Goal: Task Accomplishment & Management: Use online tool/utility

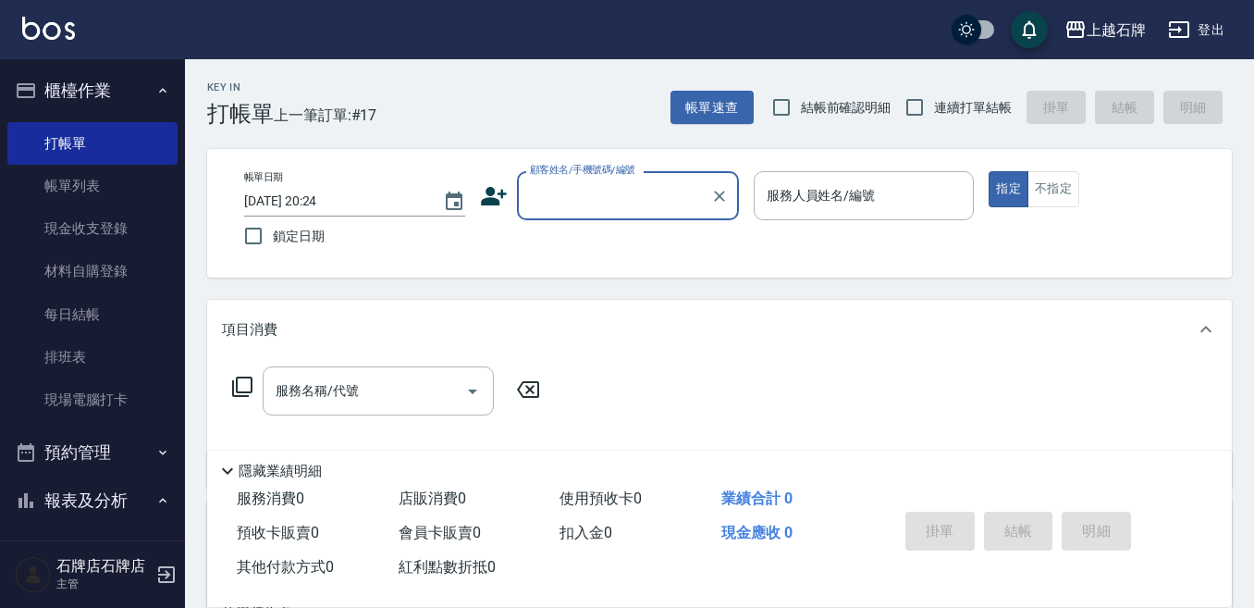
click at [620, 205] on input "顧客姓名/手機號碼/編號" at bounding box center [614, 195] width 178 height 32
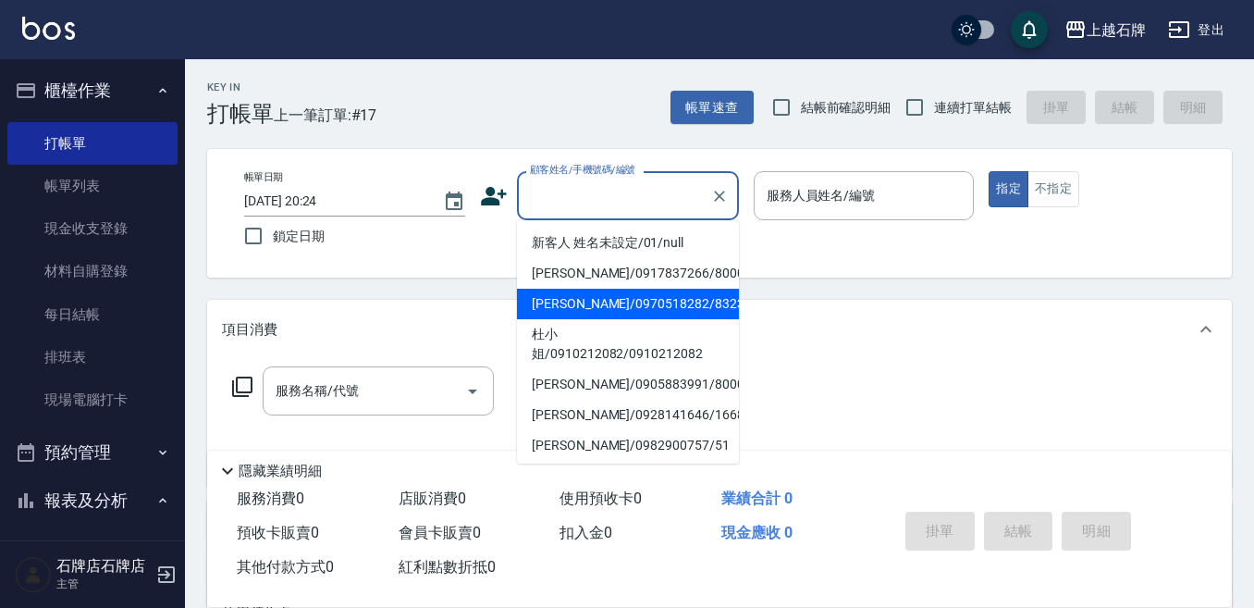
click at [547, 125] on div "Key In 打帳單 上一筆訂單:#17 帳單速查 結帳前確認明細 連續打單結帳 掛單 結帳 明細" at bounding box center [708, 93] width 1047 height 68
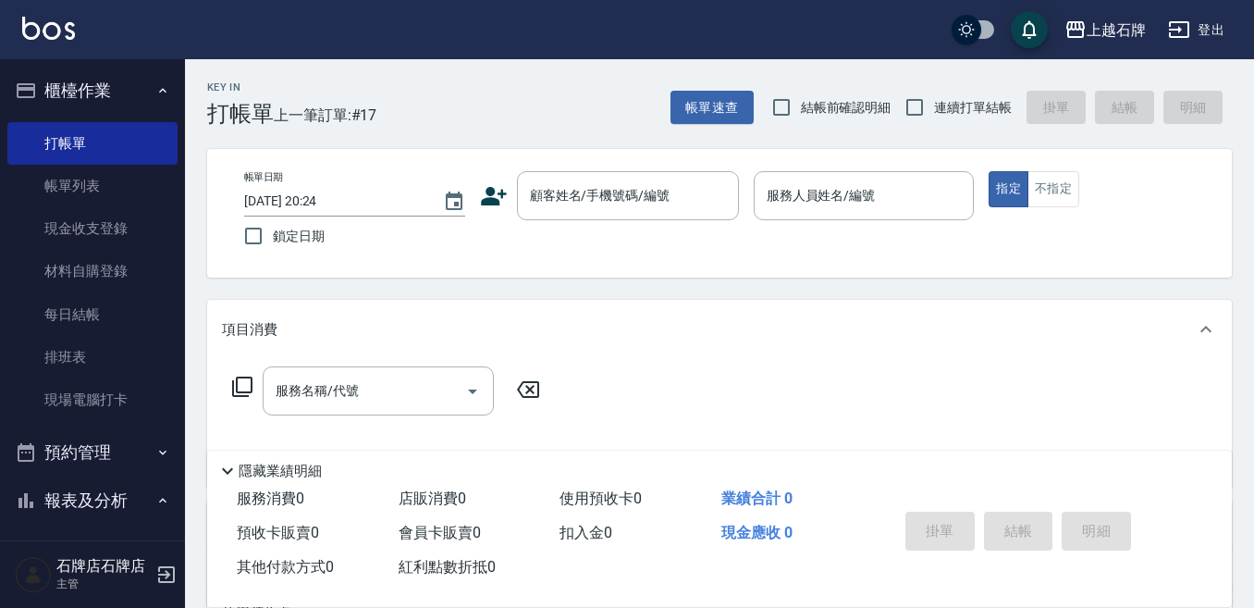
drag, startPoint x: 609, startPoint y: 79, endPoint x: 550, endPoint y: 121, distance: 72.9
click at [550, 121] on div "Key In 打帳單 上一筆訂單:#17 帳單速查 結帳前確認明細 連續打單結帳 掛單 結帳 明細" at bounding box center [708, 93] width 1047 height 68
click at [598, 189] on input "顧客姓名/手機號碼/編號" at bounding box center [614, 195] width 178 height 32
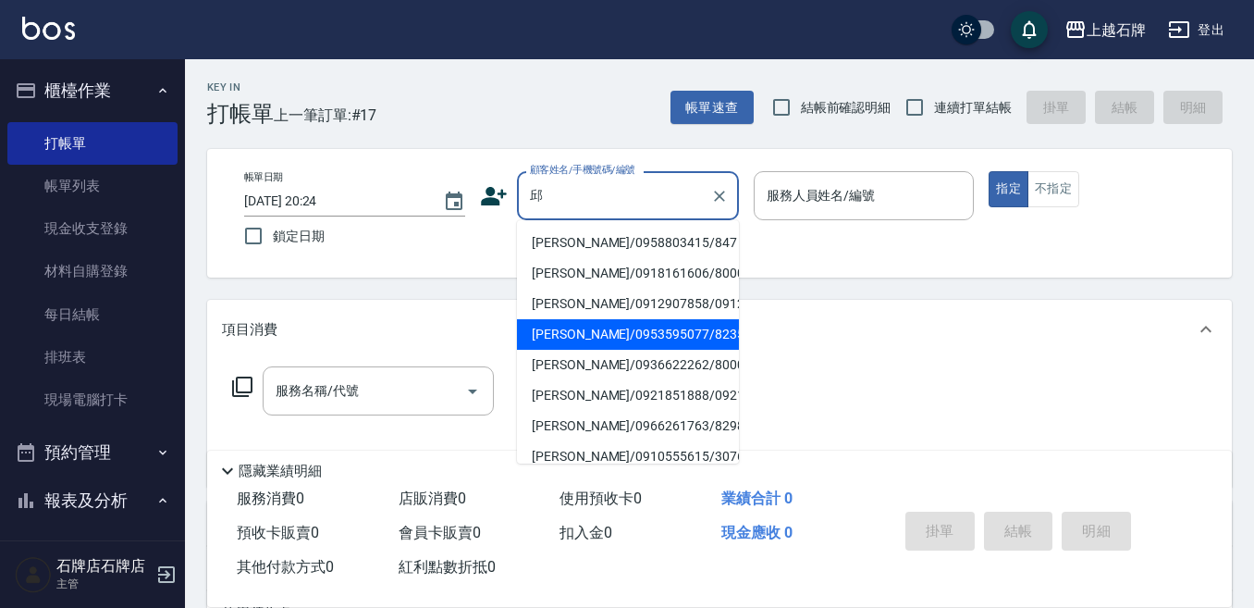
click at [722, 345] on li "[PERSON_NAME]/0953595077/8235" at bounding box center [628, 334] width 222 height 31
type input "[PERSON_NAME]/0953595077/8235"
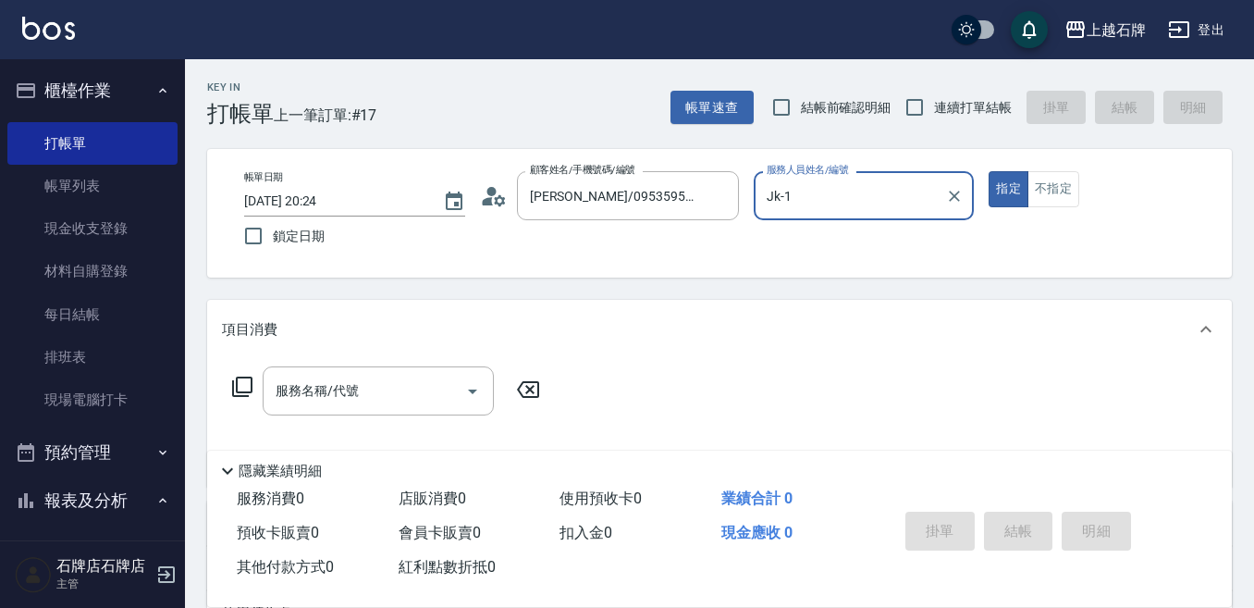
type input "Jk-1"
click at [400, 383] on input "服務名稱/代號" at bounding box center [364, 390] width 187 height 32
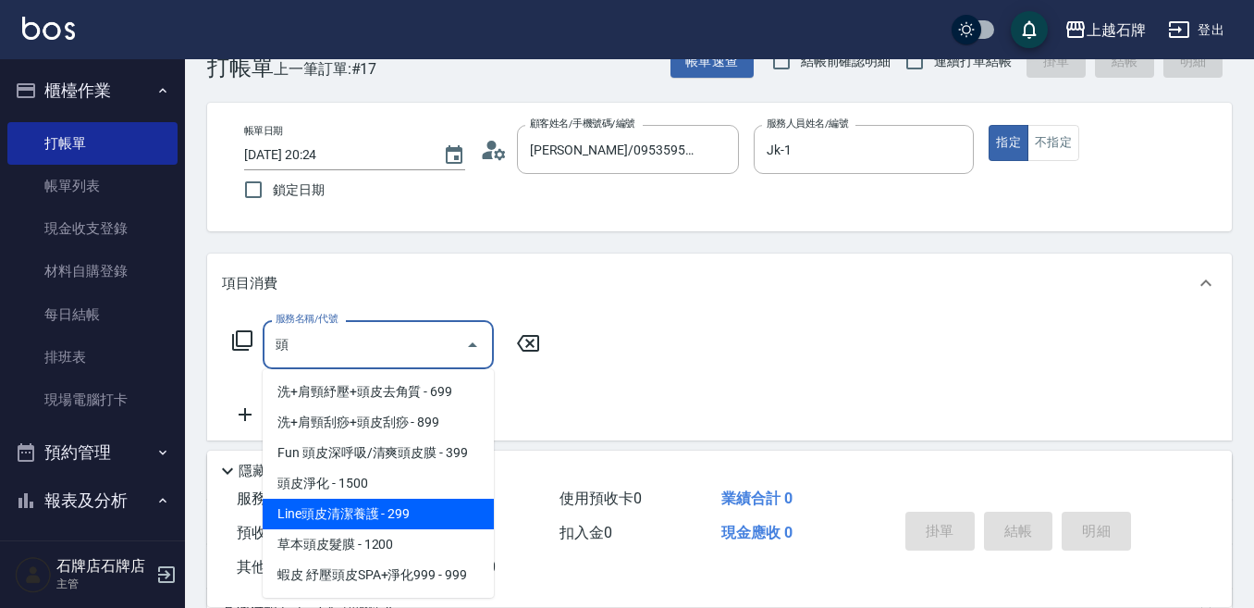
scroll to position [92, 0]
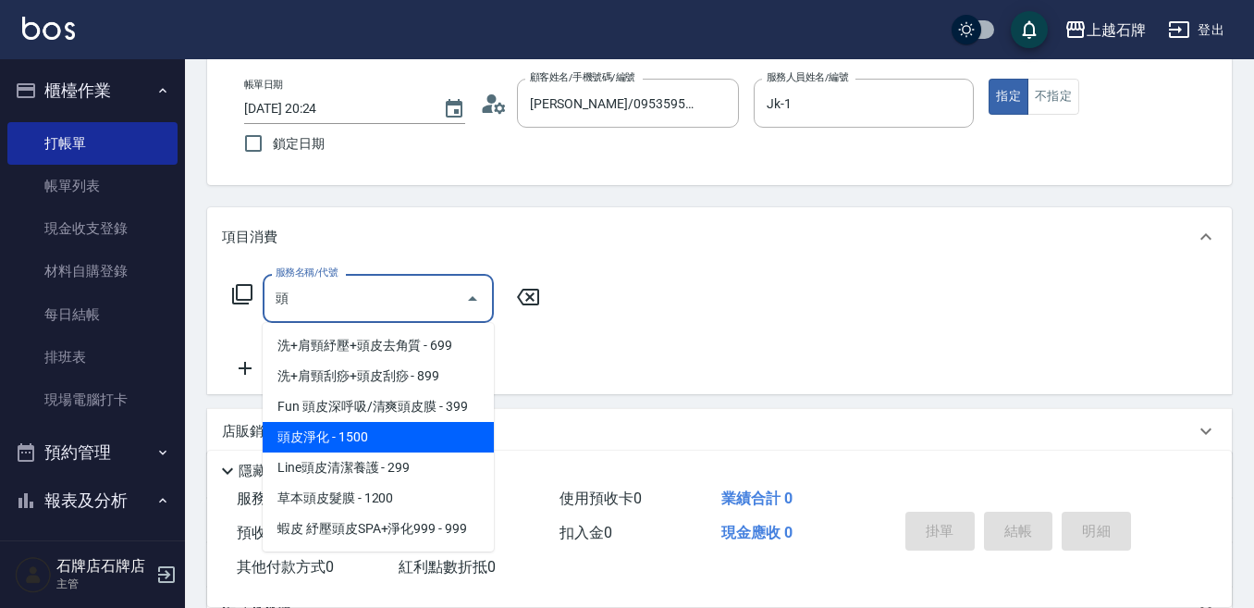
click at [428, 441] on span "頭皮淨化 - 1500" at bounding box center [378, 437] width 231 height 31
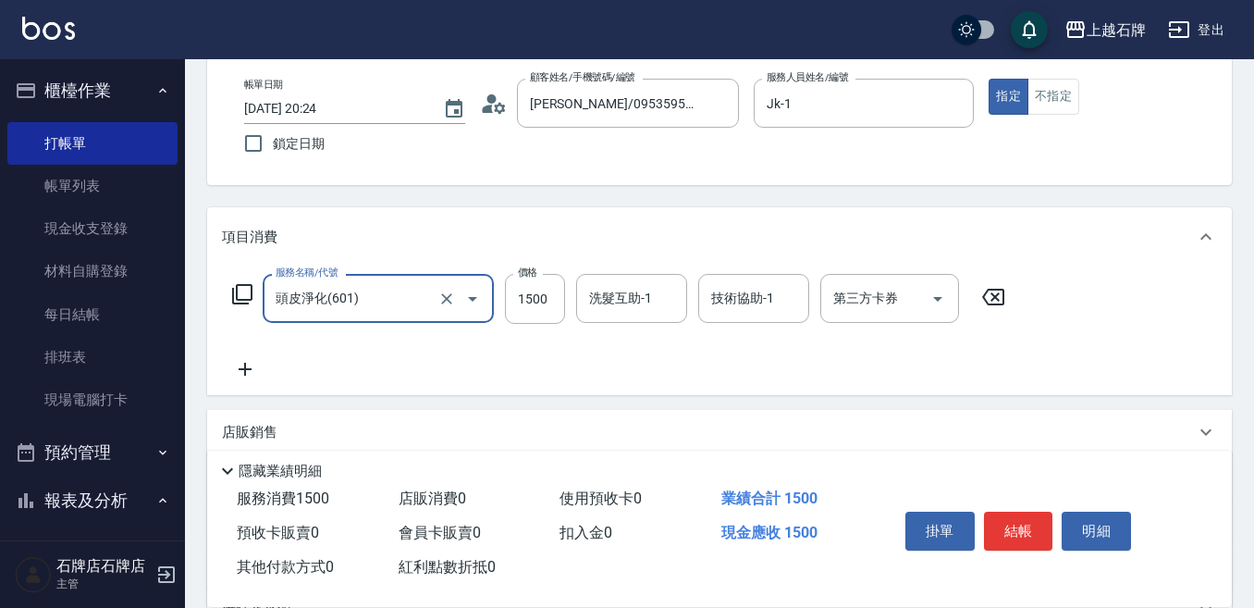
type input "頭皮淨化(601)"
click at [252, 369] on icon at bounding box center [245, 368] width 13 height 13
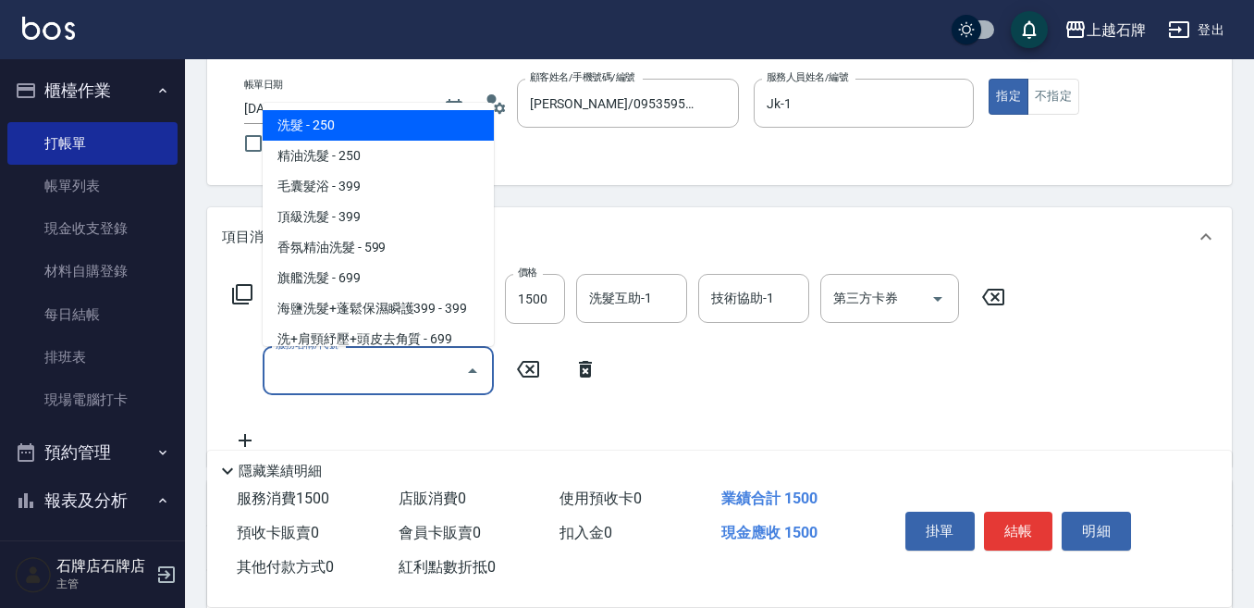
click at [391, 359] on input "服務名稱/代號" at bounding box center [364, 370] width 187 height 32
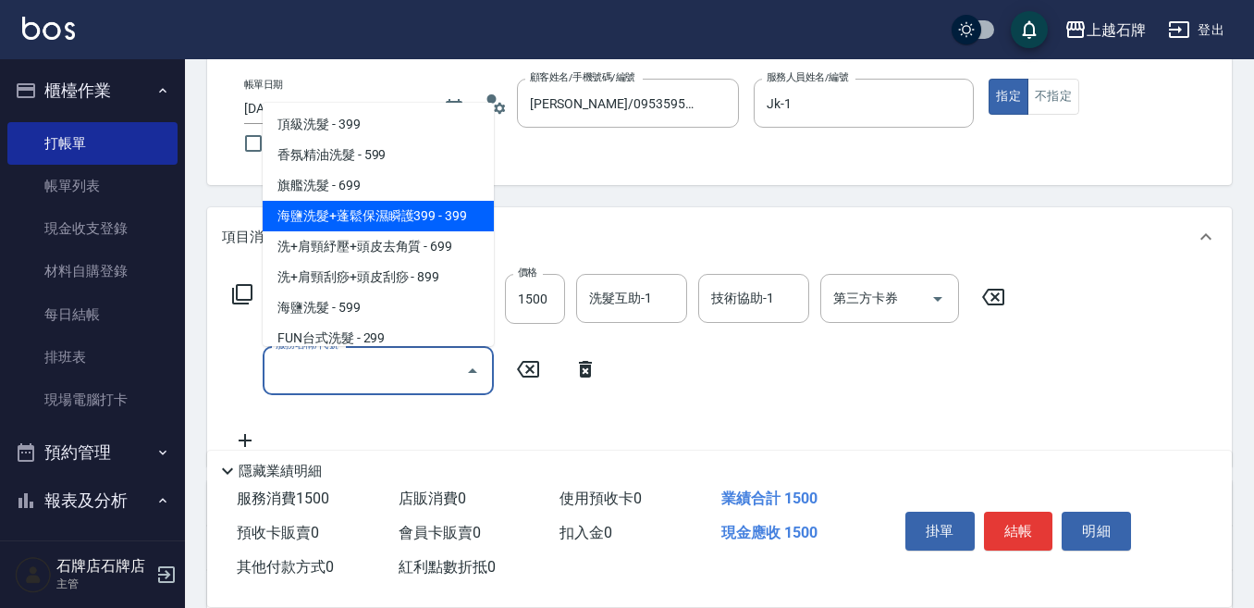
scroll to position [0, 0]
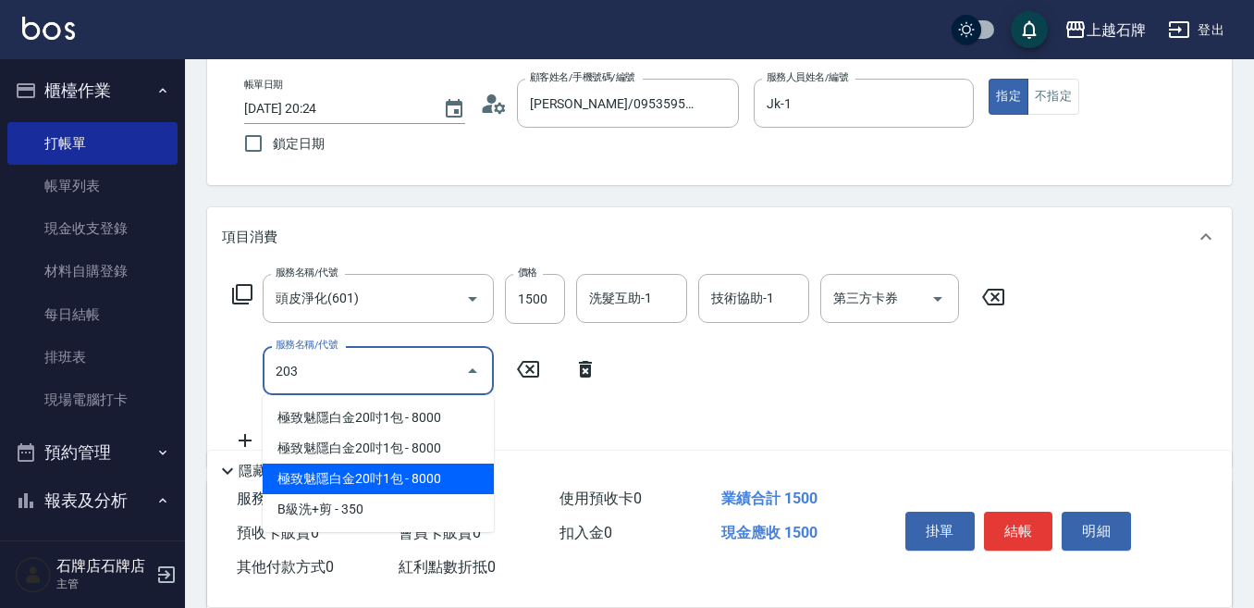
click at [368, 491] on span "極致魅隱白金20吋1包 - 8000" at bounding box center [378, 478] width 231 height 31
type input "極致魅隱白金20吋1包(742)"
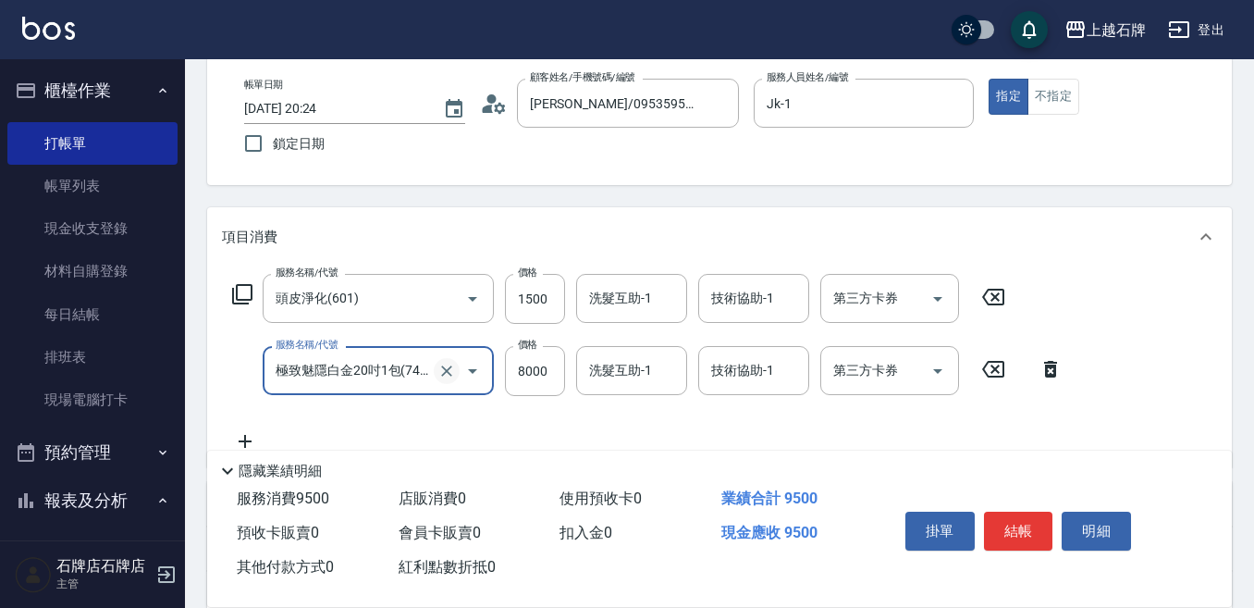
click at [449, 373] on icon "Clear" at bounding box center [446, 370] width 11 height 11
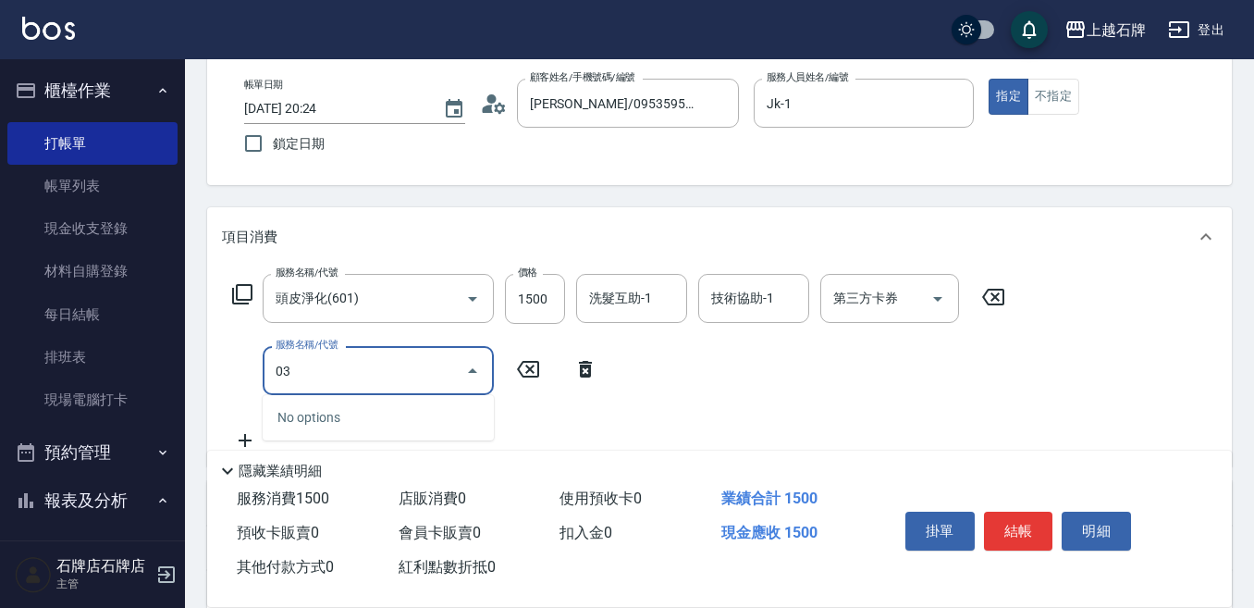
type input "0"
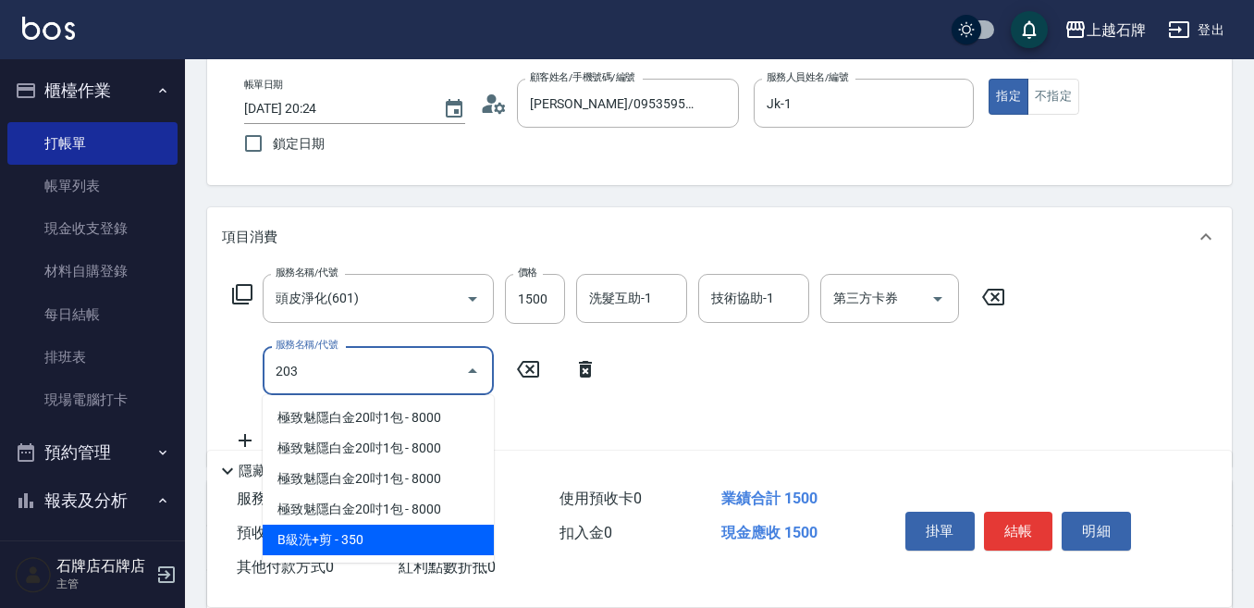
click at [338, 534] on span "B級洗+剪 - 350" at bounding box center [378, 539] width 231 height 31
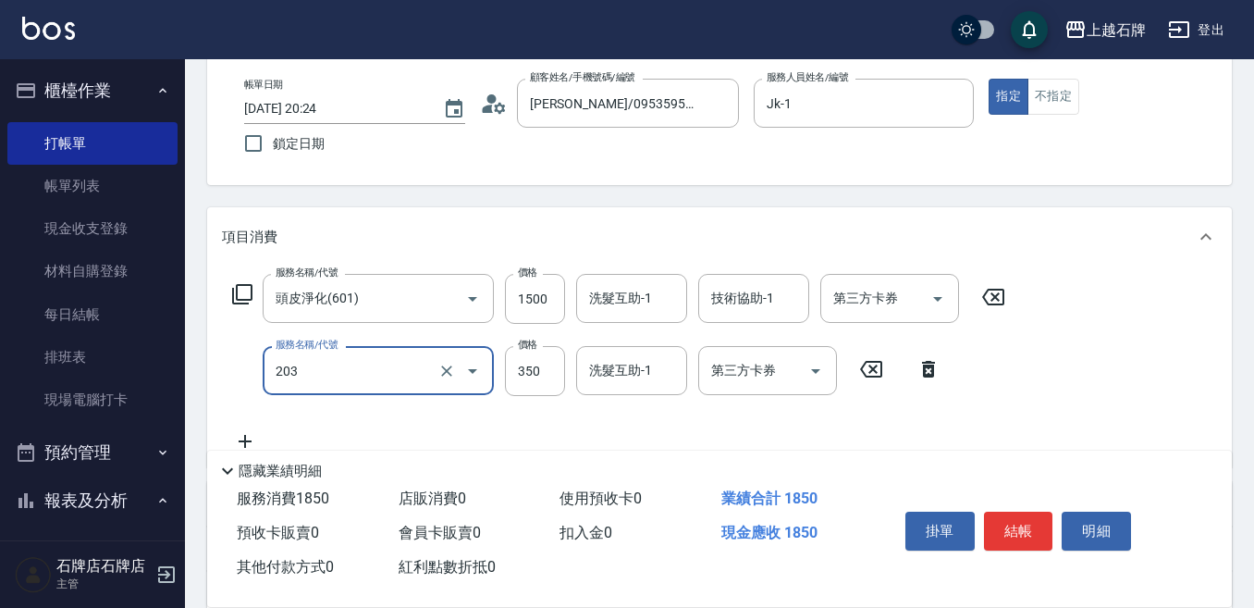
type input "B級洗+剪(203)"
click at [571, 368] on div "服務名稱/代號 B級洗+剪(203) 服務名稱/代號 價格 350 價格 洗髮互助-1 洗髮互助-1 第三方卡券 第三方卡券" at bounding box center [587, 371] width 730 height 50
click at [554, 370] on input "350" at bounding box center [535, 371] width 60 height 50
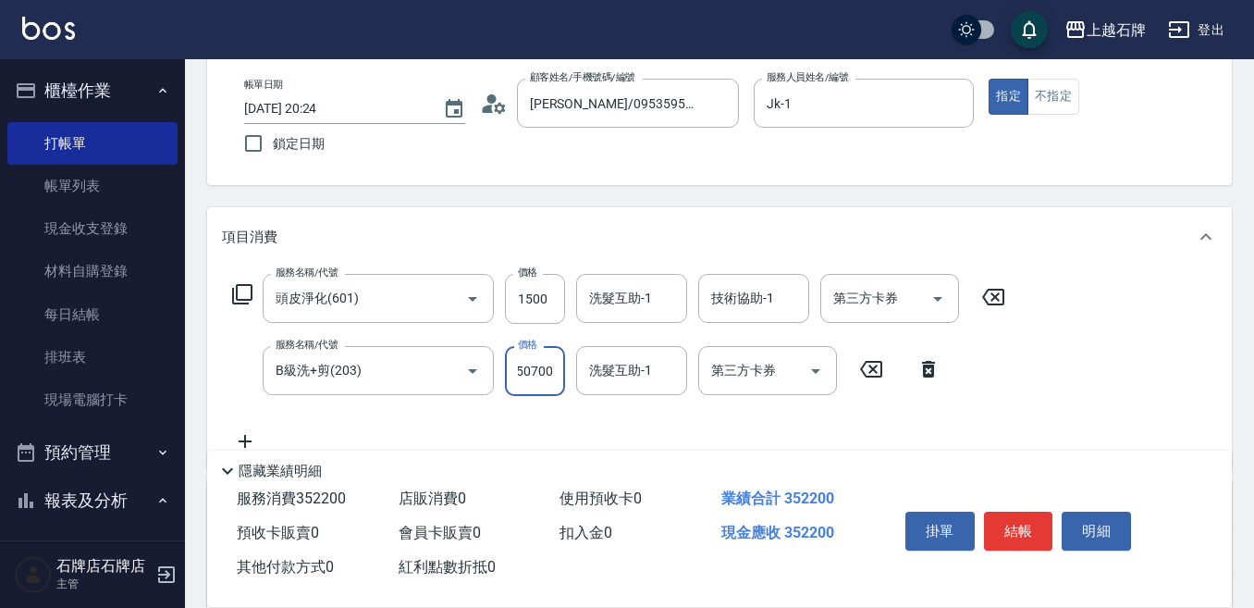
click at [551, 367] on input "350700" at bounding box center [535, 371] width 60 height 50
click at [551, 369] on input "350700" at bounding box center [535, 371] width 60 height 50
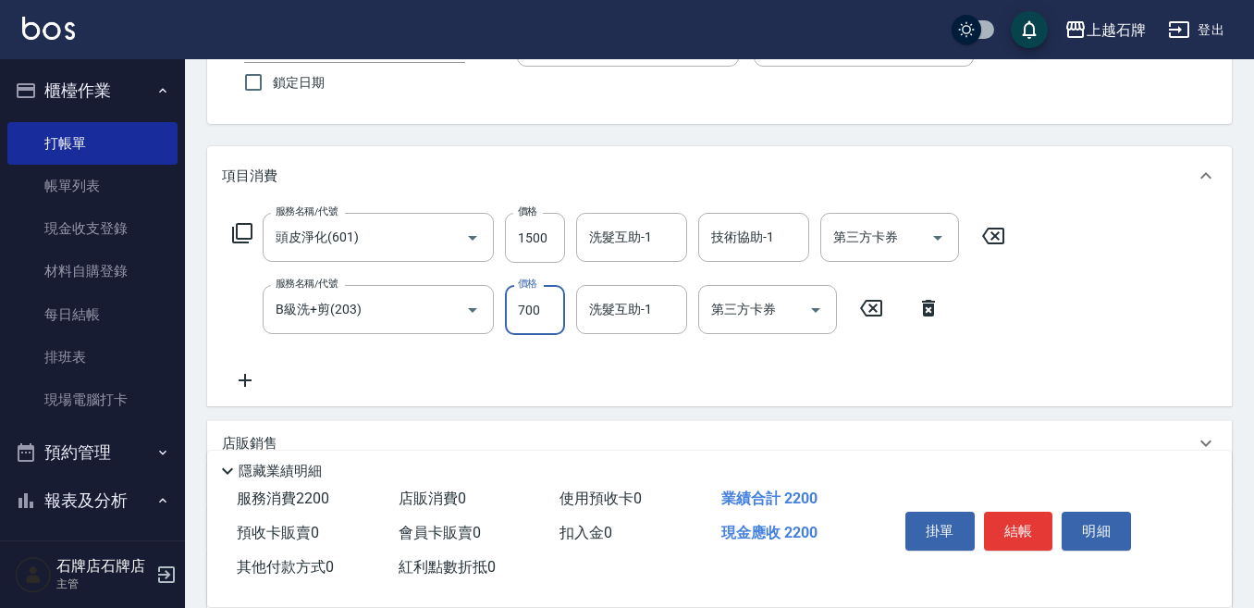
scroll to position [185, 0]
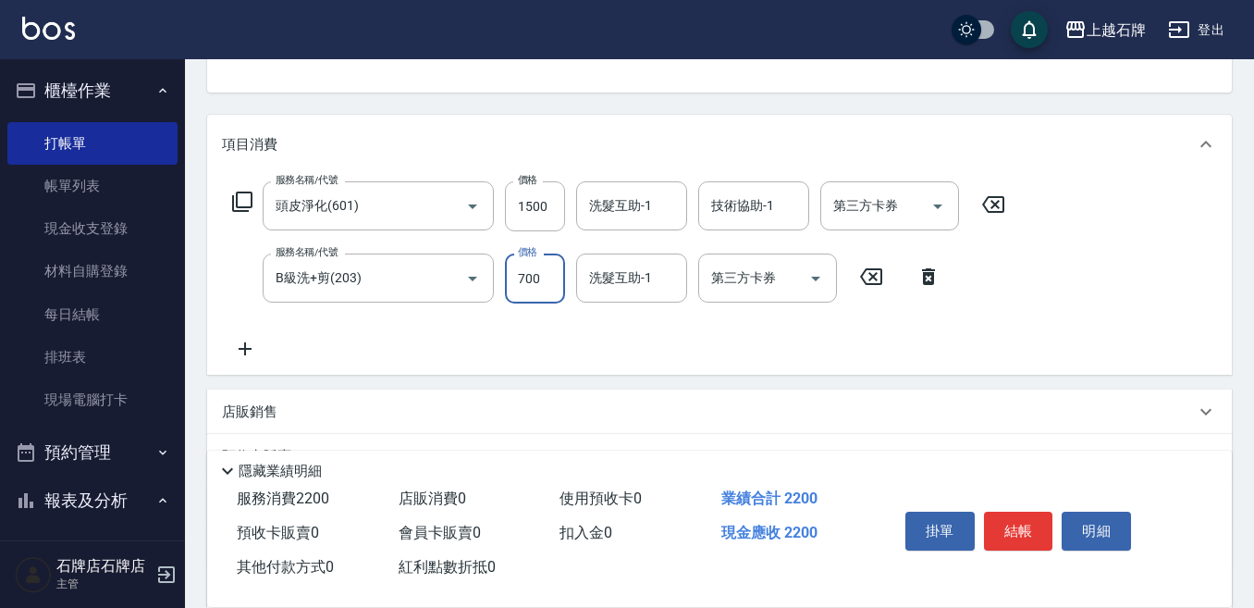
click at [403, 376] on div "項目消費 服務名稱/代號 頭皮淨化(601) 服務名稱/代號 價格 1500 價格 洗髮互助-1 洗髮互助-1 技術協助-1 技術協助-1 第三方卡券 第三方…" at bounding box center [719, 363] width 1025 height 497
click at [252, 349] on icon at bounding box center [245, 348] width 13 height 13
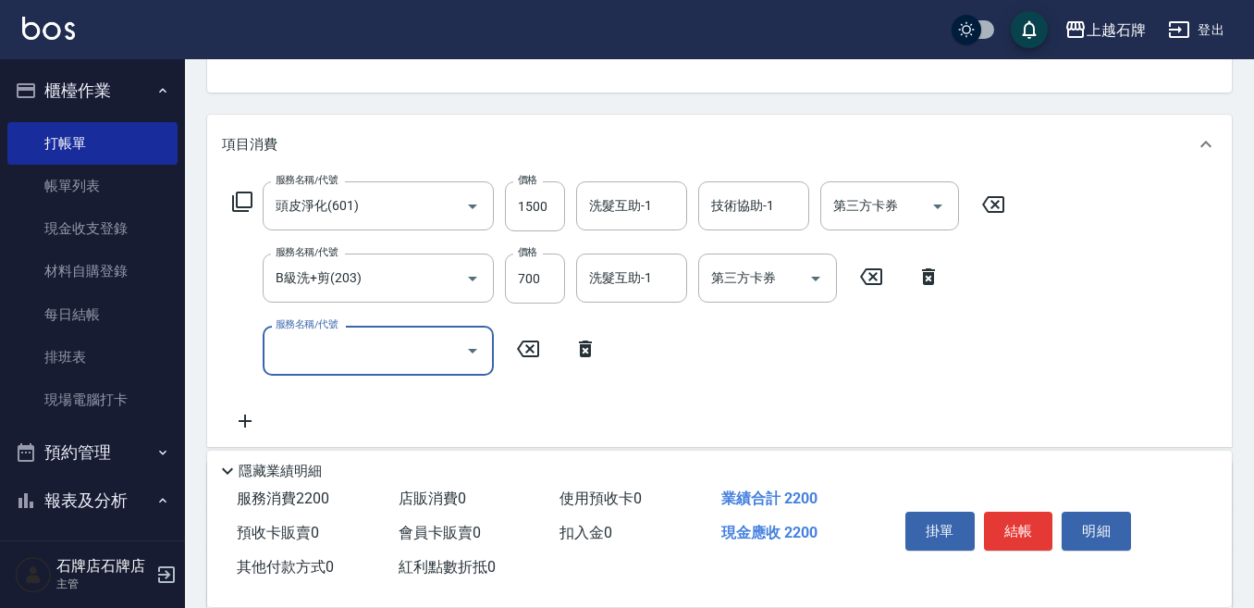
click at [588, 350] on icon at bounding box center [585, 348] width 13 height 17
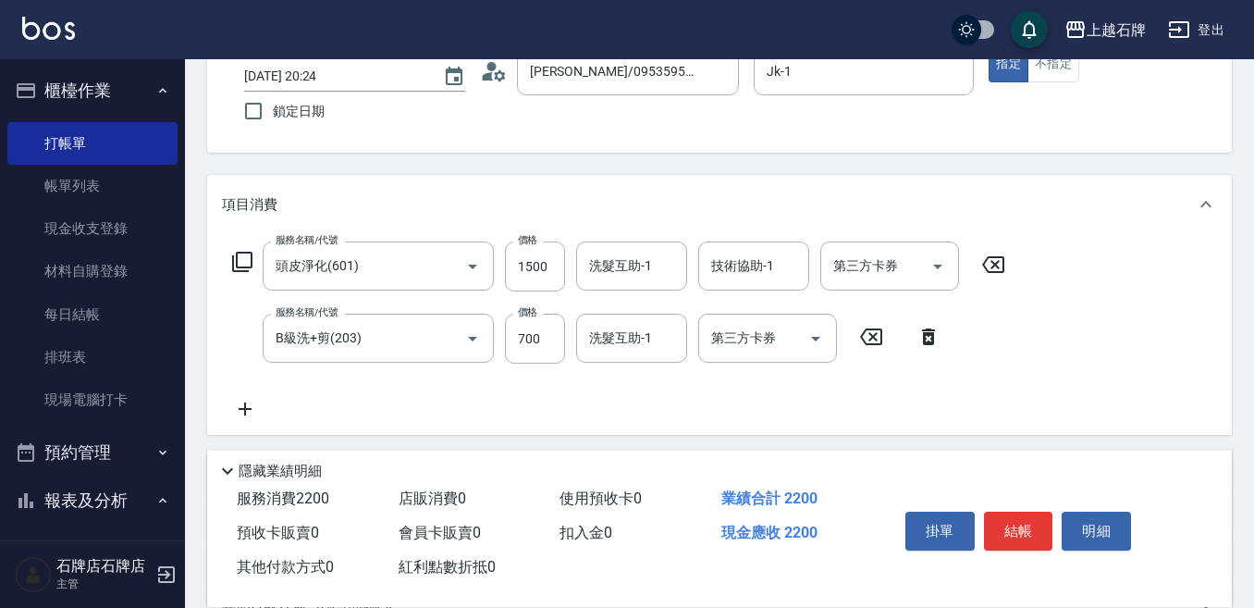
scroll to position [92, 0]
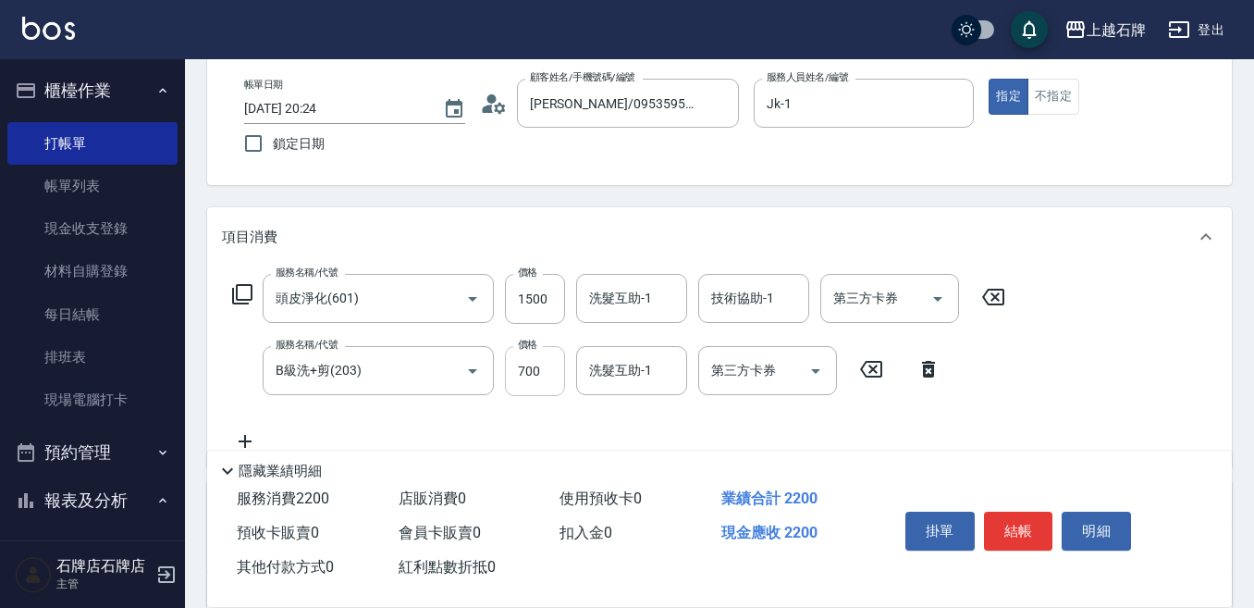
click at [534, 361] on input "700" at bounding box center [535, 371] width 60 height 50
type input "500"
click at [1070, 191] on div "Key In 打帳單 上一筆訂單:#17 帳單速查 結帳前確認明細 連續打單結帳 掛單 結帳 明細 帳單日期 [DATE] 20:24 鎖定日期 顧客姓名/手…" at bounding box center [719, 424] width 1069 height 915
click at [1030, 528] on button "結帳" at bounding box center [1018, 530] width 69 height 39
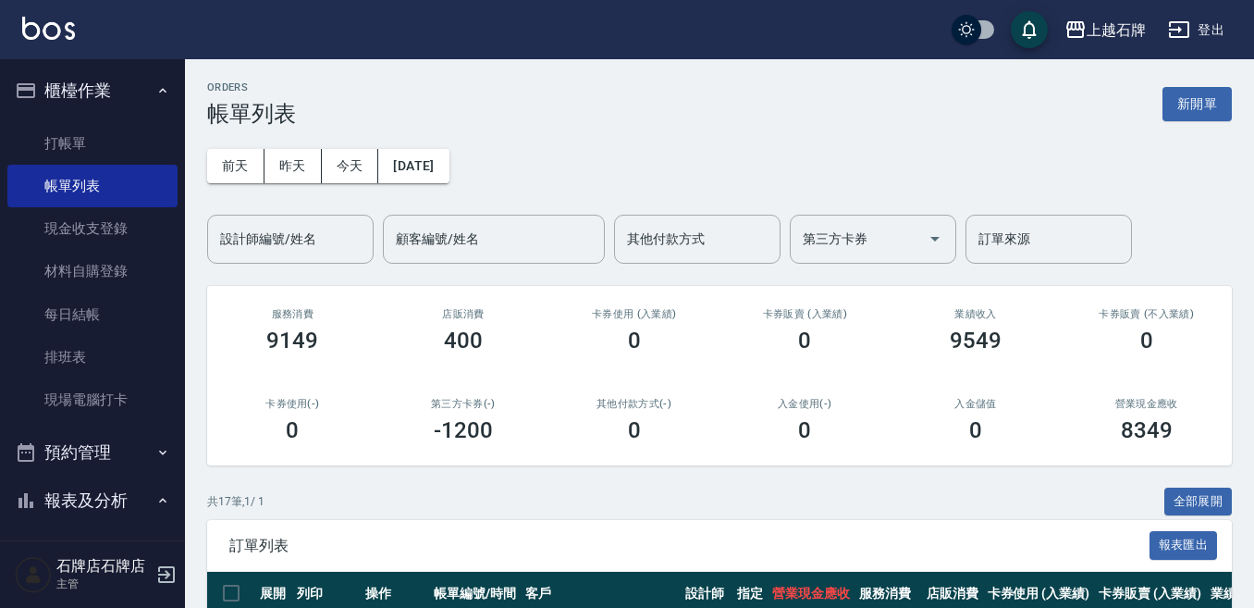
scroll to position [277, 0]
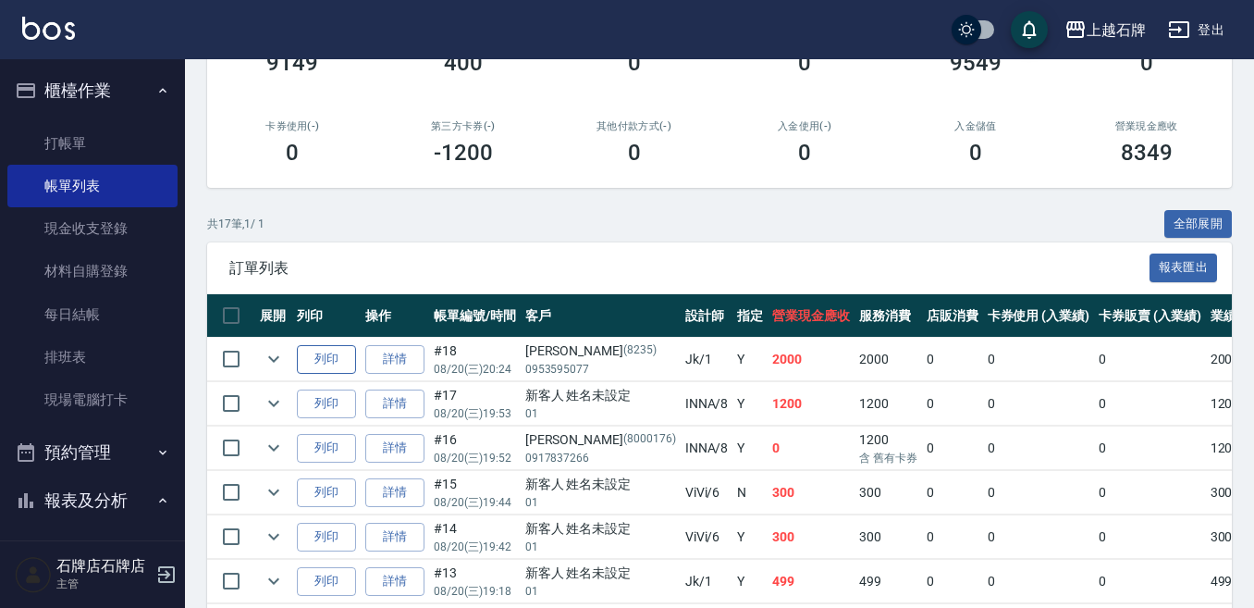
click at [307, 358] on button "列印" at bounding box center [326, 359] width 59 height 29
click at [88, 128] on link "打帳單" at bounding box center [92, 143] width 170 height 43
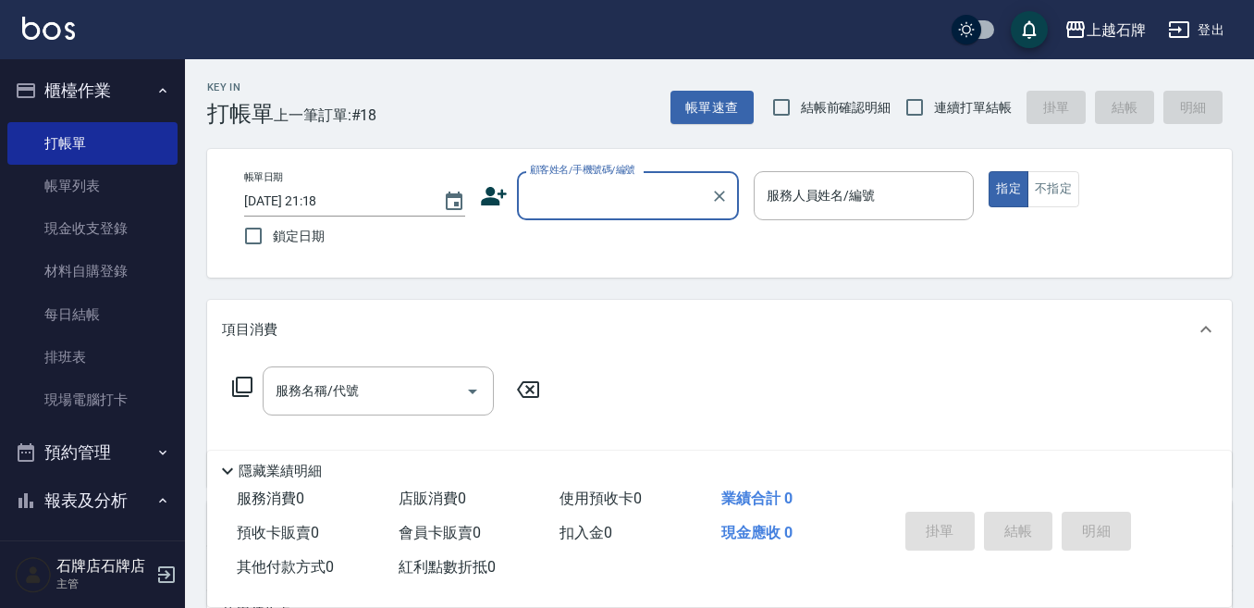
click at [603, 199] on input "顧客姓名/手機號碼/編號" at bounding box center [614, 195] width 178 height 32
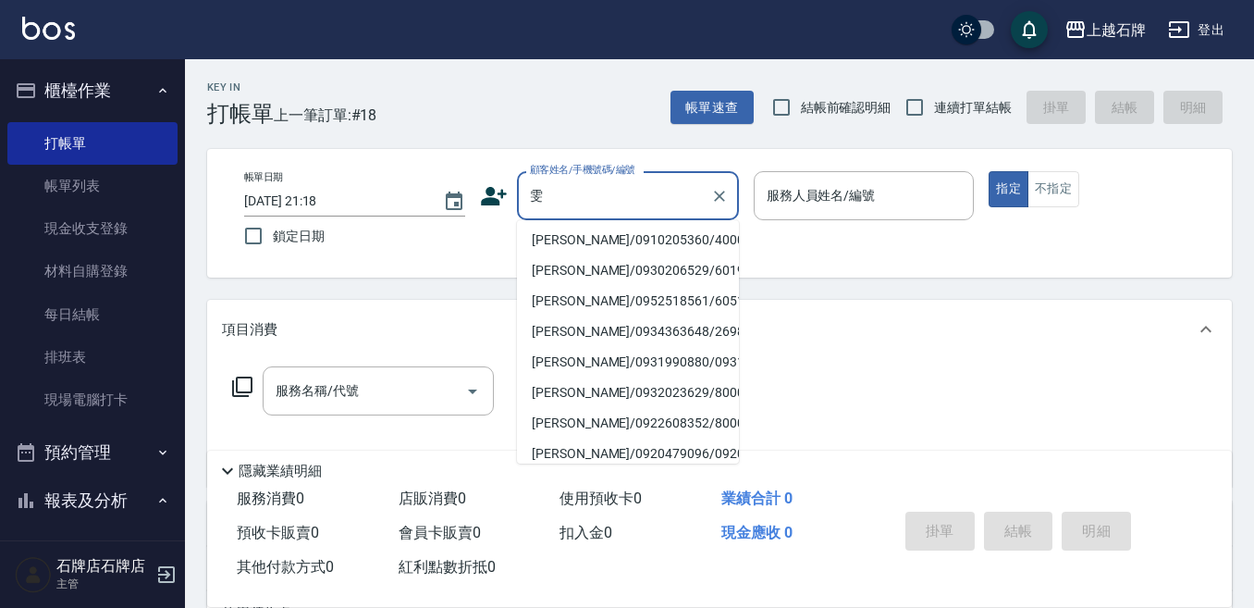
scroll to position [370, 0]
click at [671, 254] on li "[PERSON_NAME]/0934363648/2698" at bounding box center [628, 239] width 222 height 31
type input "[PERSON_NAME]/0934363648/2698"
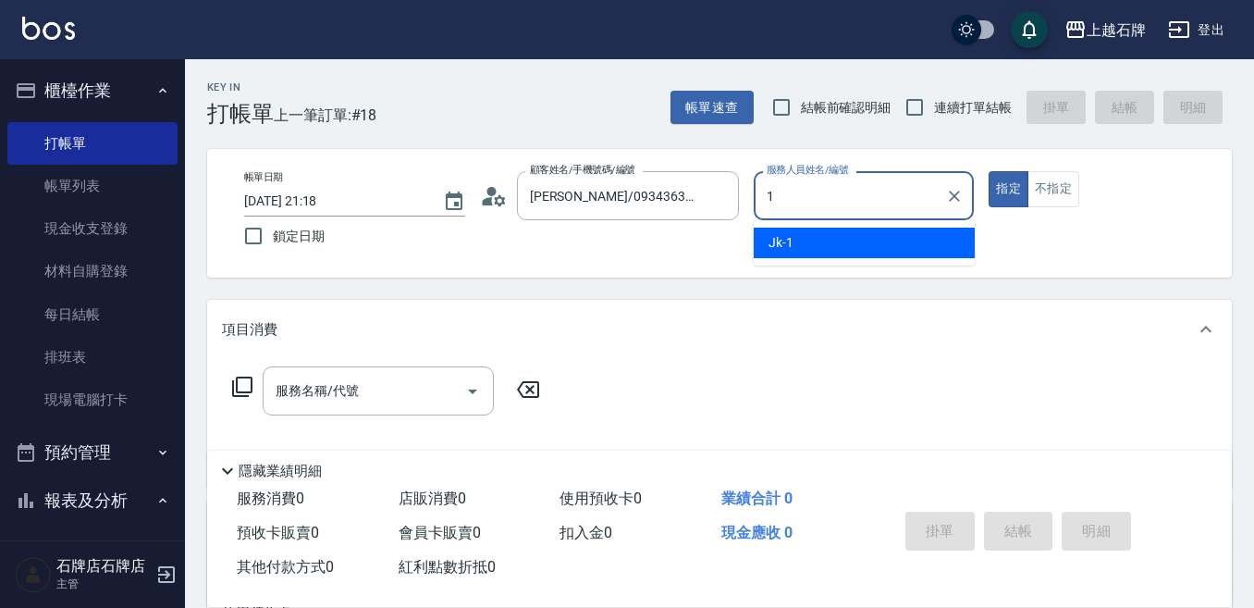
click at [915, 244] on div "Jk -1" at bounding box center [864, 242] width 221 height 31
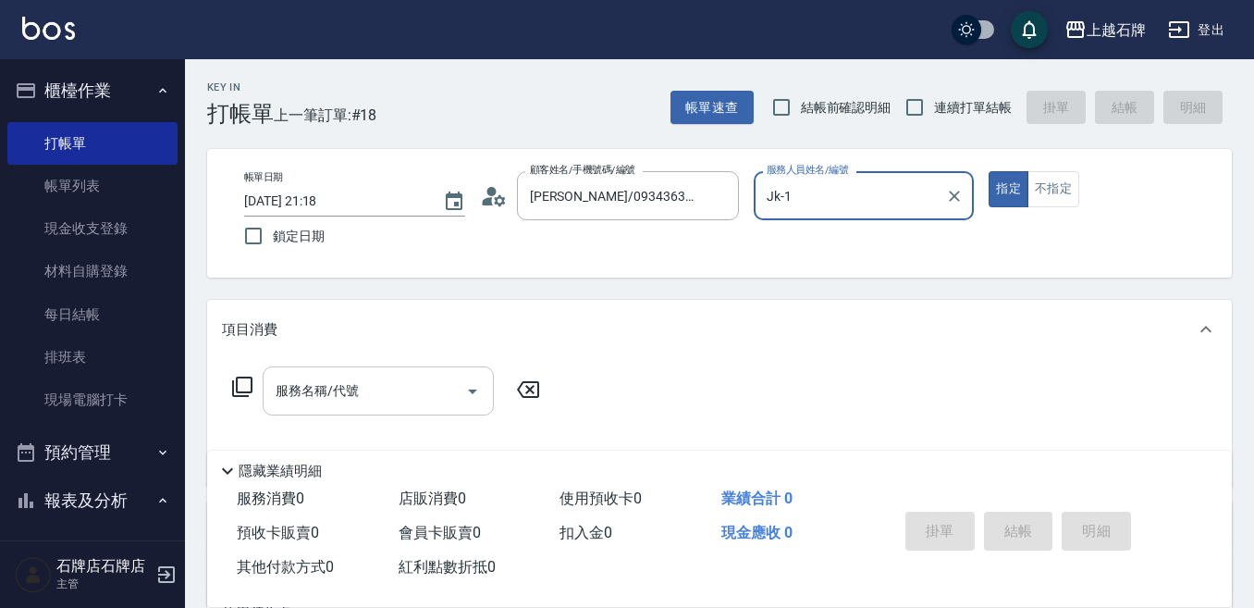
click at [456, 376] on div "服務名稱/代號" at bounding box center [378, 390] width 231 height 49
type input "Jk-1"
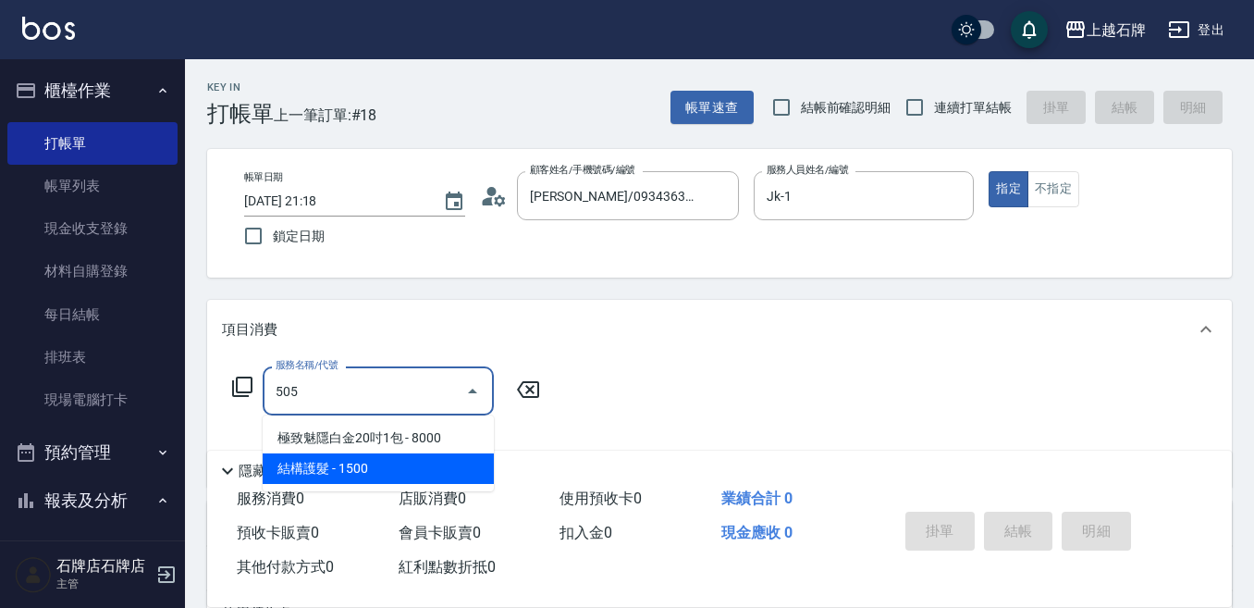
click at [411, 473] on span "結構護髮 - 1500" at bounding box center [378, 468] width 231 height 31
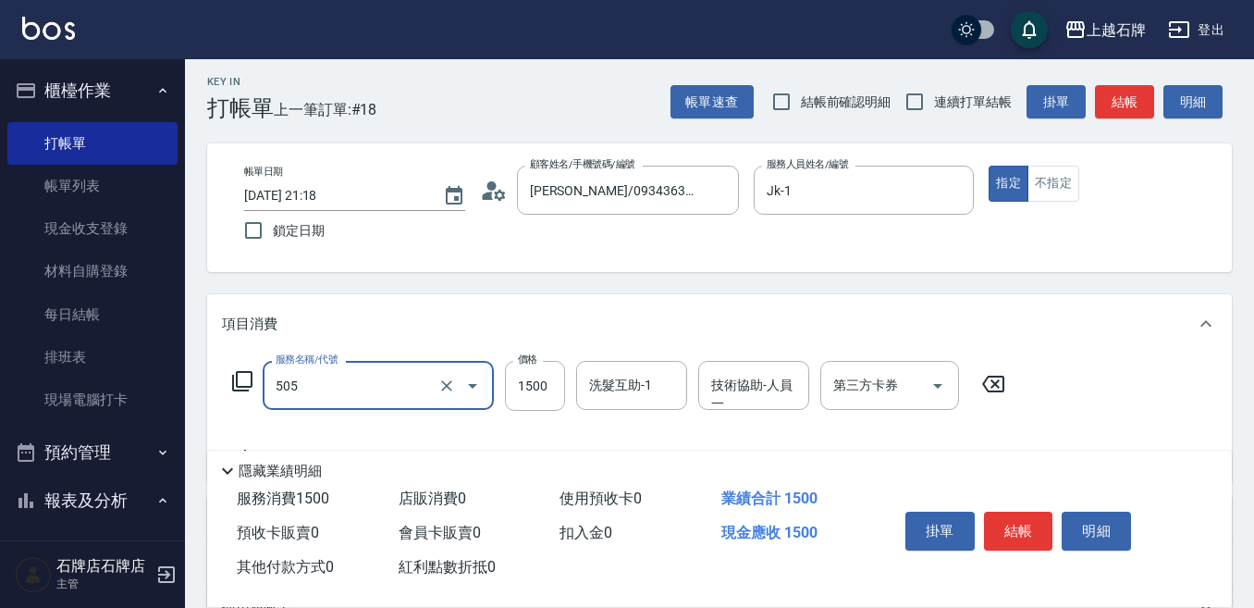
scroll to position [92, 0]
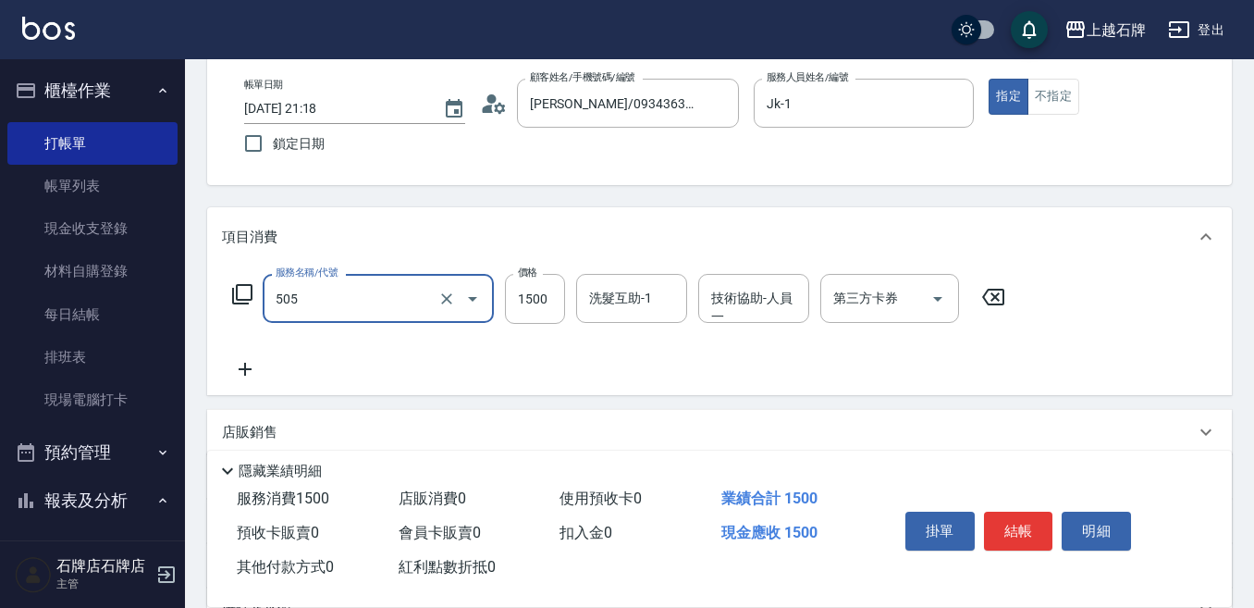
type input "結構護髮(505)"
click at [256, 365] on icon at bounding box center [245, 369] width 46 height 22
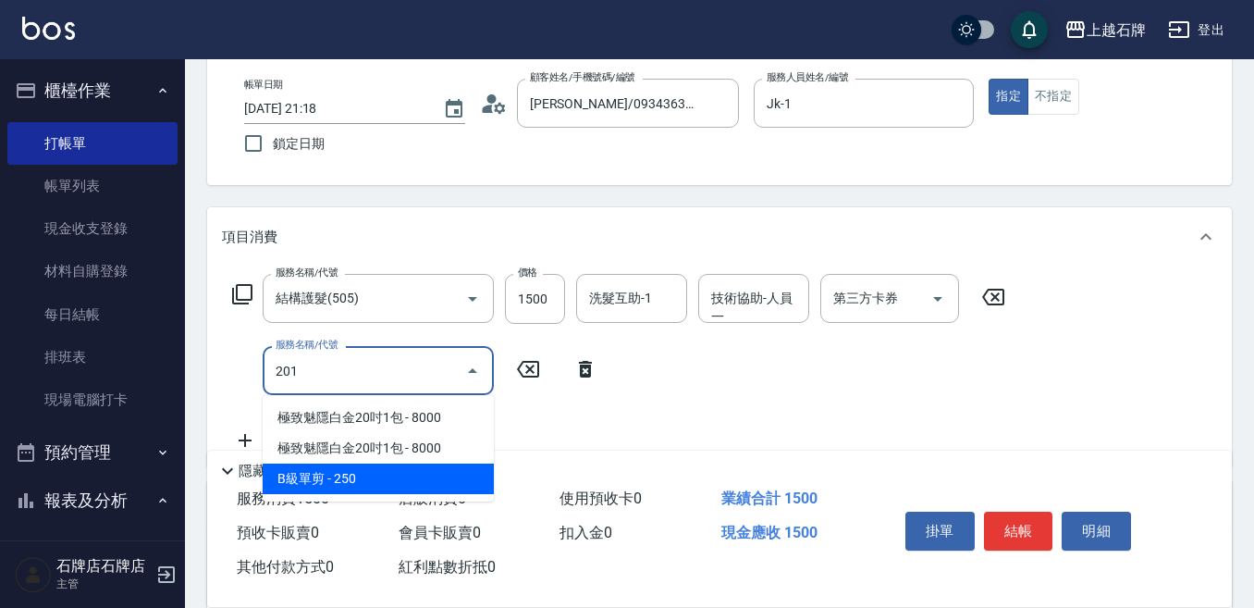
click at [445, 474] on span "B級單剪 - 250" at bounding box center [378, 478] width 231 height 31
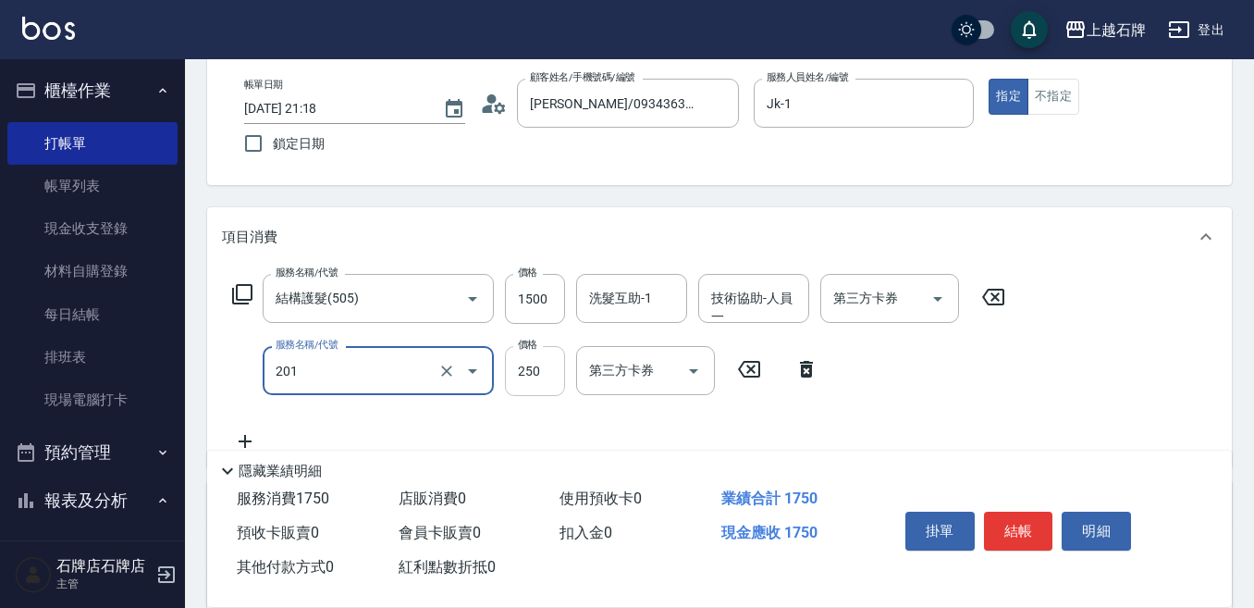
click at [525, 382] on input "250" at bounding box center [535, 371] width 60 height 50
type input "B級單剪(201)"
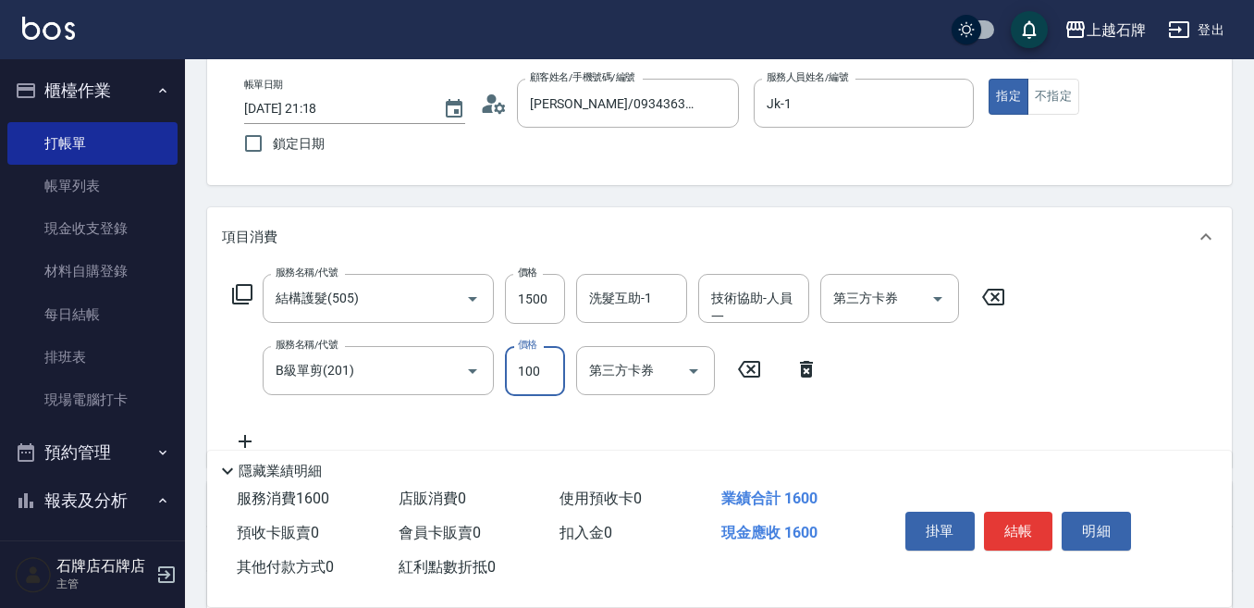
click at [551, 374] on input "100" at bounding box center [535, 371] width 60 height 50
type input "300"
click at [1032, 190] on div "Key In 打帳單 上一筆訂單:#18 帳單速查 結帳前確認明細 連續打單結帳 掛單 結帳 明細 帳單日期 [DATE] 21:18 鎖定日期 顧客姓名/手…" at bounding box center [719, 424] width 1069 height 915
click at [1012, 515] on button "結帳" at bounding box center [1018, 530] width 69 height 39
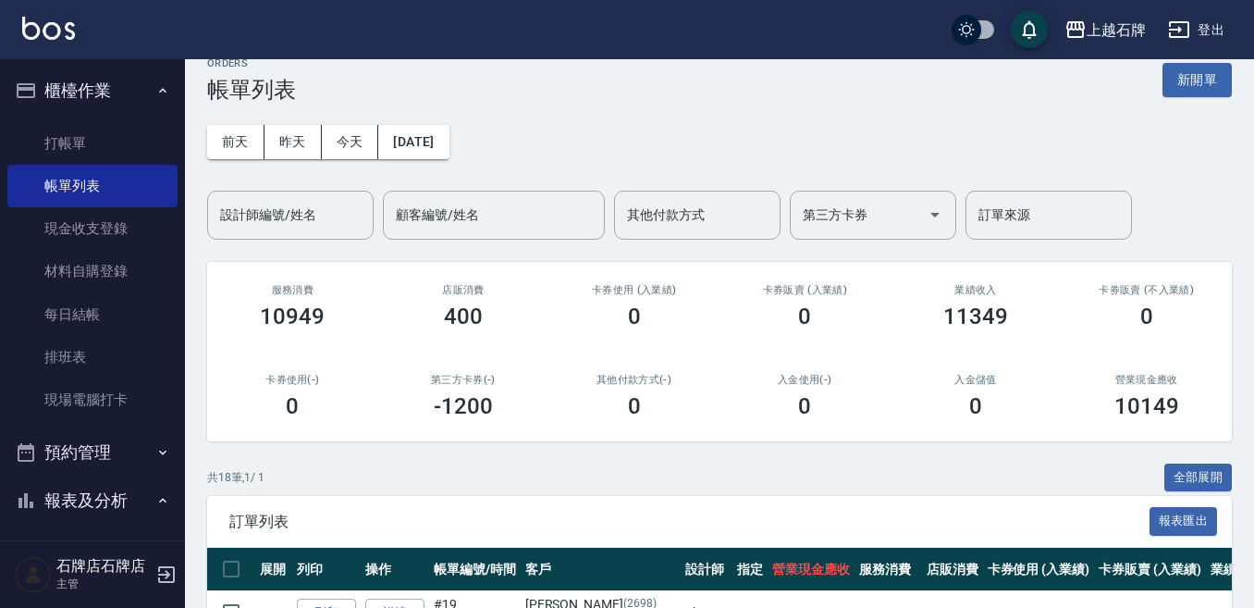
scroll to position [185, 0]
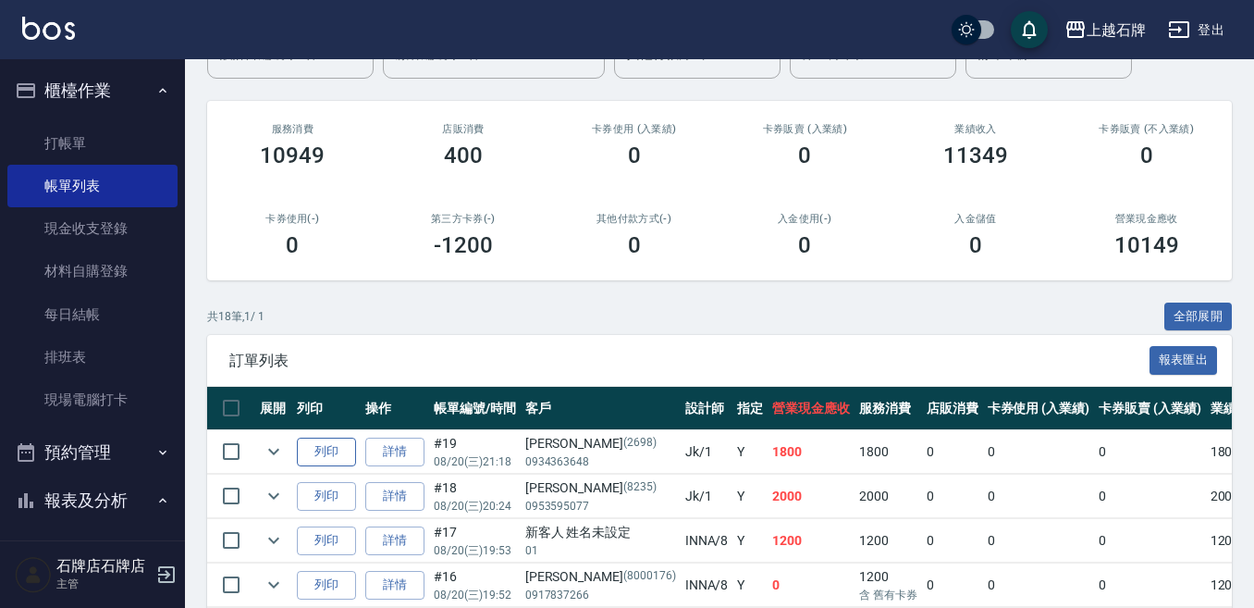
click at [330, 437] on button "列印" at bounding box center [326, 451] width 59 height 29
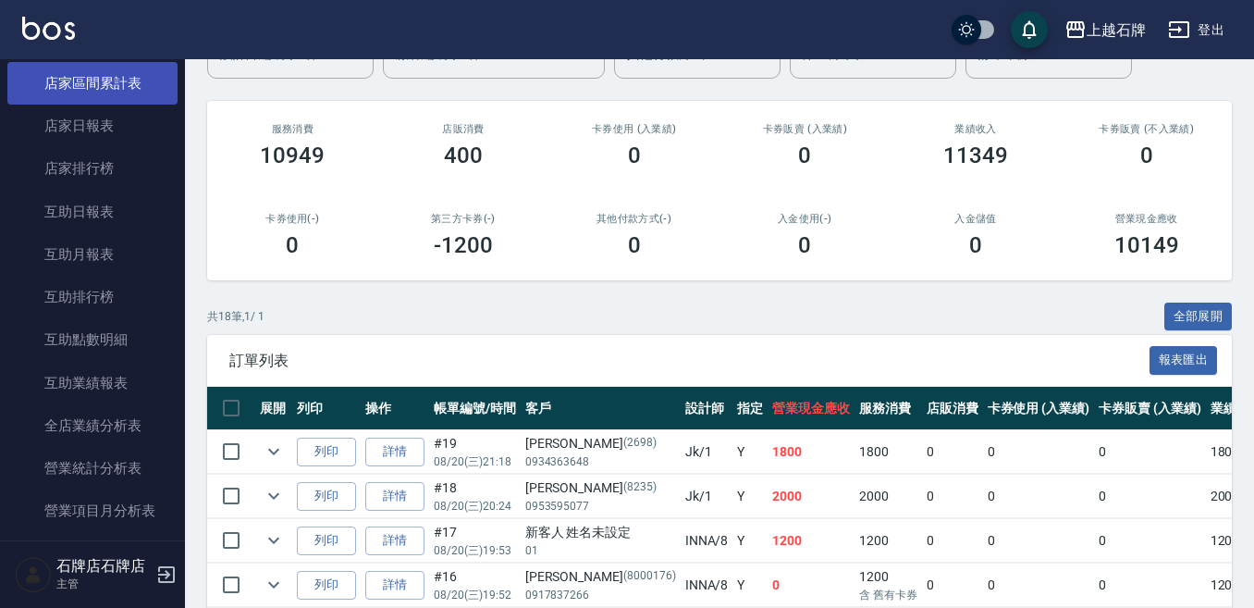
scroll to position [647, 0]
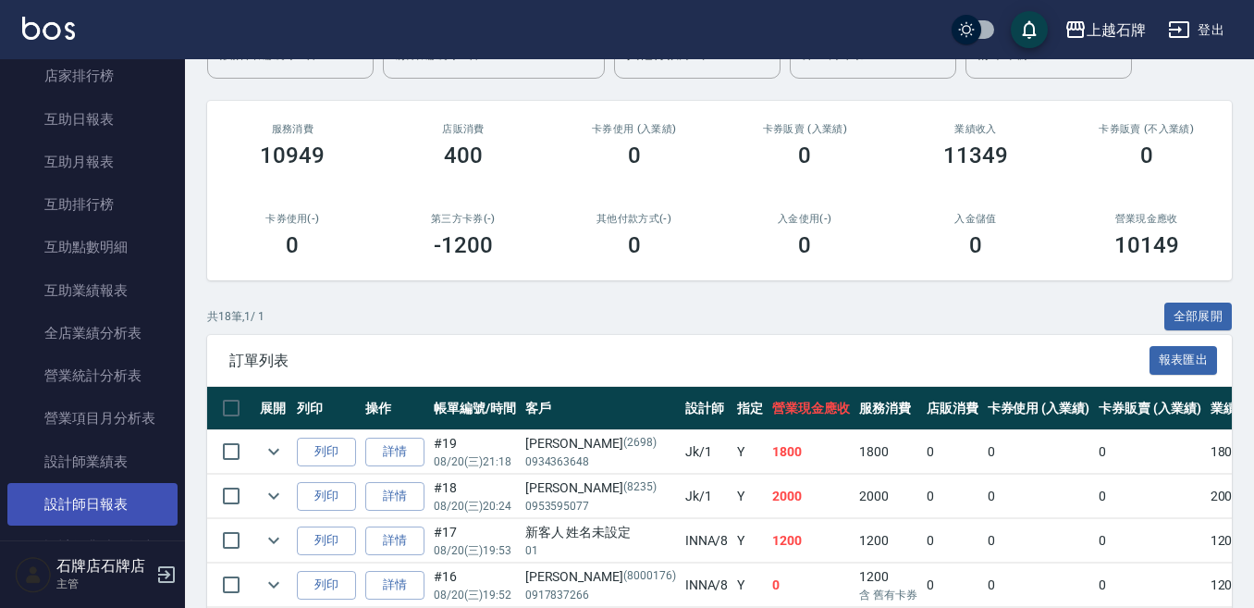
click at [84, 490] on link "設計師日報表" at bounding box center [92, 504] width 170 height 43
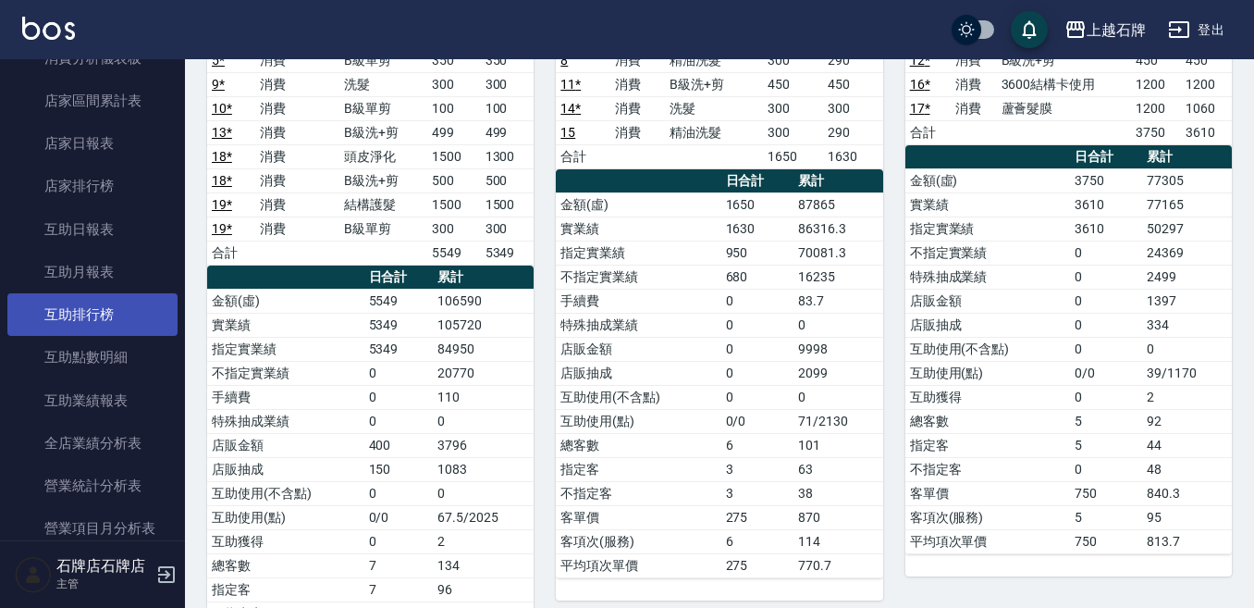
scroll to position [370, 0]
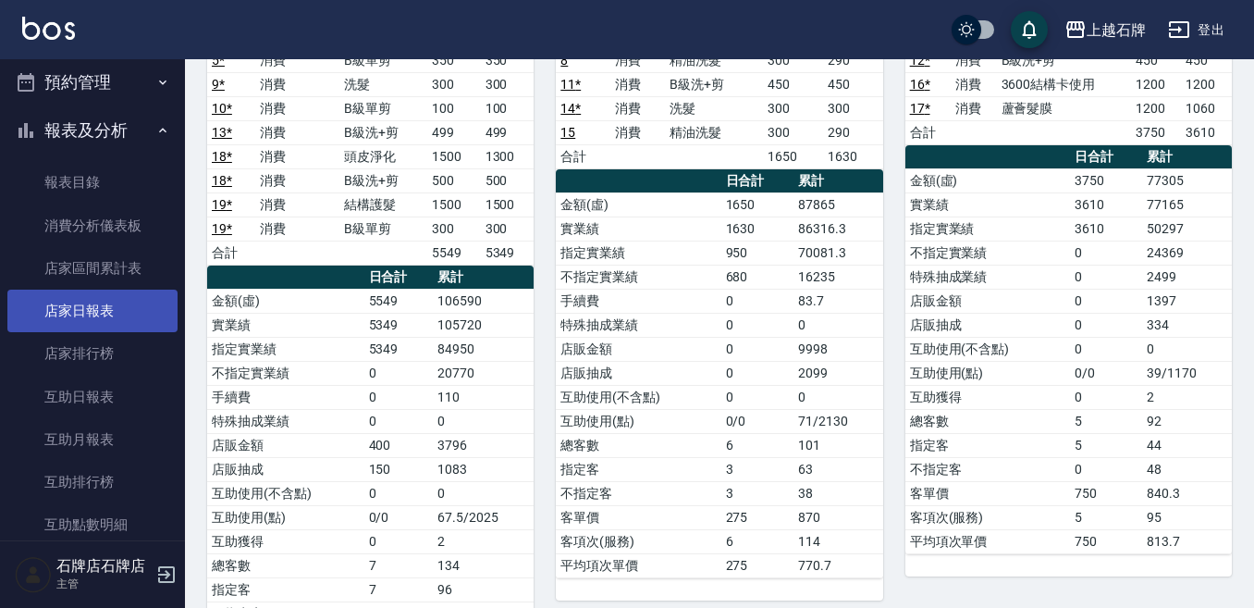
click at [112, 318] on link "店家日報表" at bounding box center [92, 310] width 170 height 43
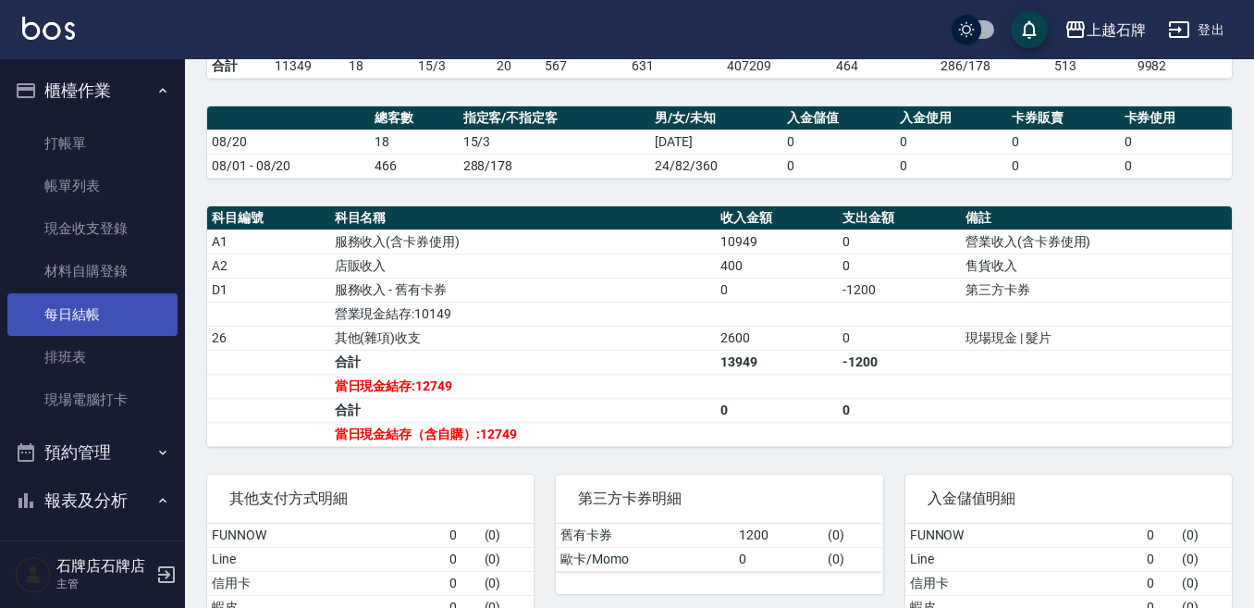
click at [134, 315] on link "每日結帳" at bounding box center [92, 314] width 170 height 43
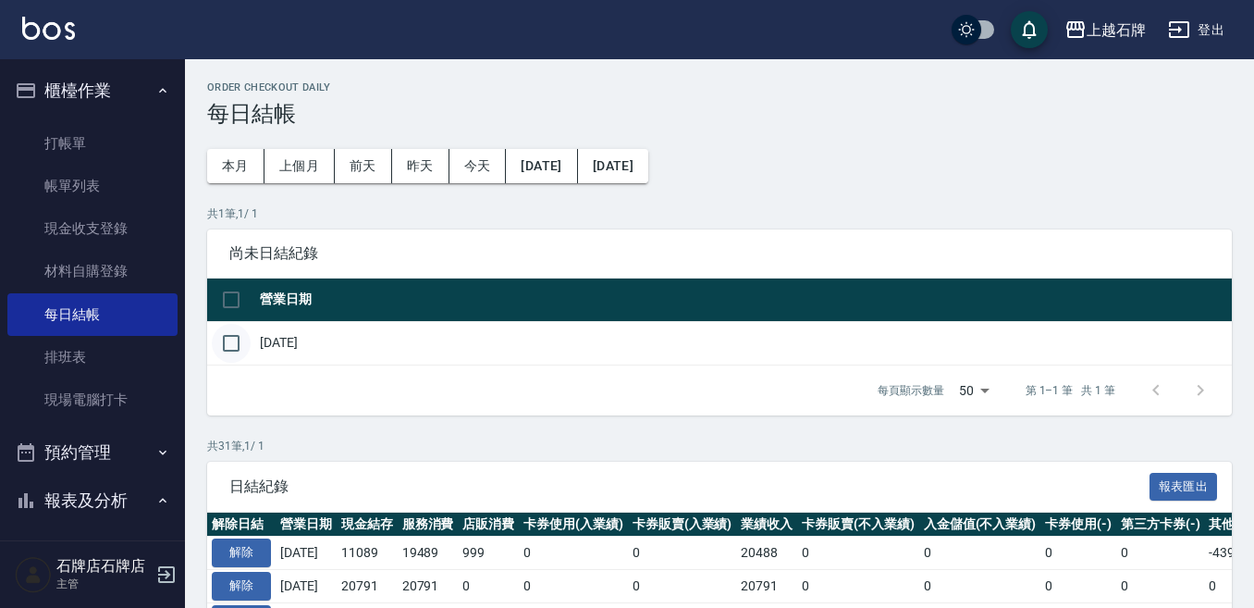
click at [227, 350] on input "checkbox" at bounding box center [231, 343] width 39 height 39
checkbox input "true"
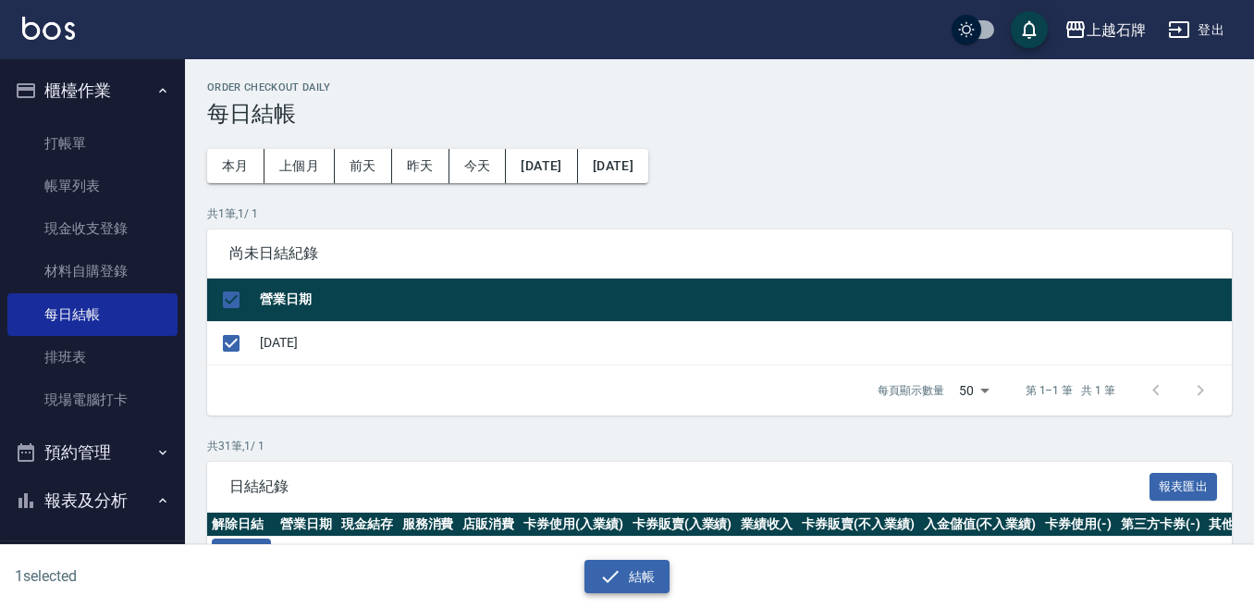
click at [669, 586] on button "結帳" at bounding box center [627, 576] width 86 height 34
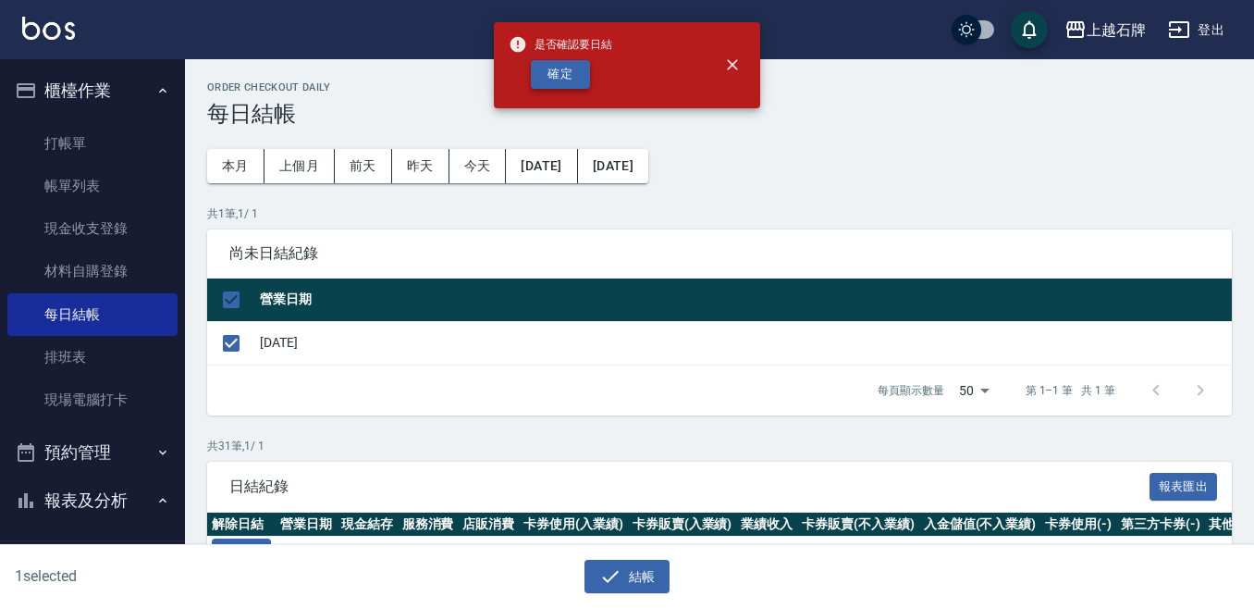
click at [573, 70] on button "確定" at bounding box center [560, 74] width 59 height 29
checkbox input "false"
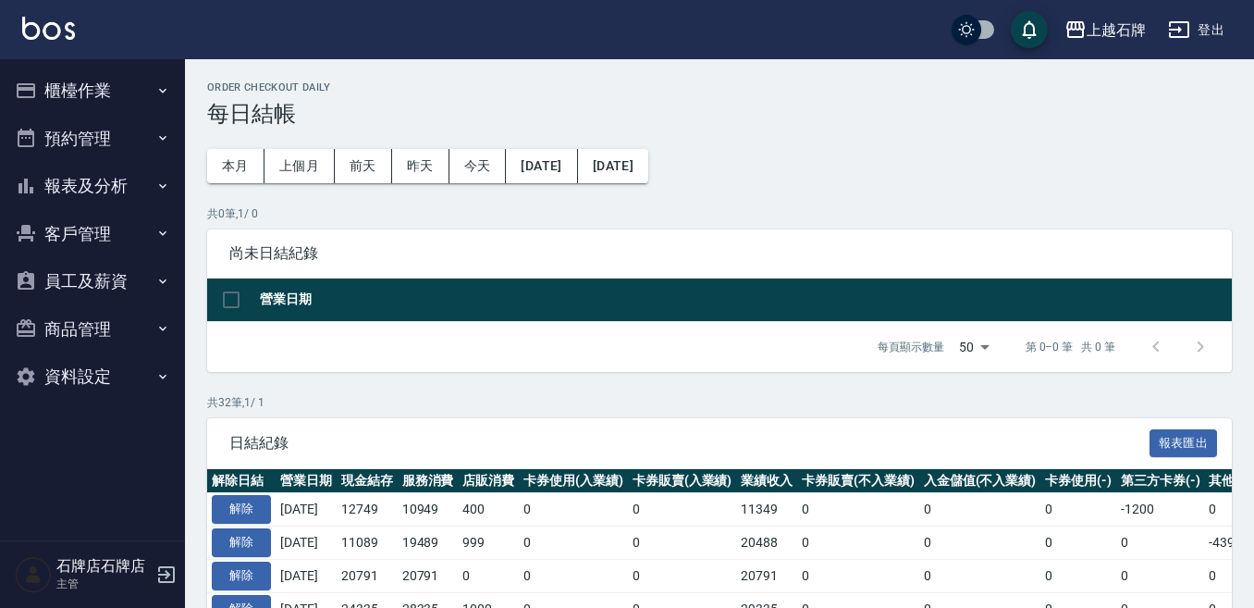
click at [101, 180] on button "報表及分析" at bounding box center [92, 186] width 170 height 48
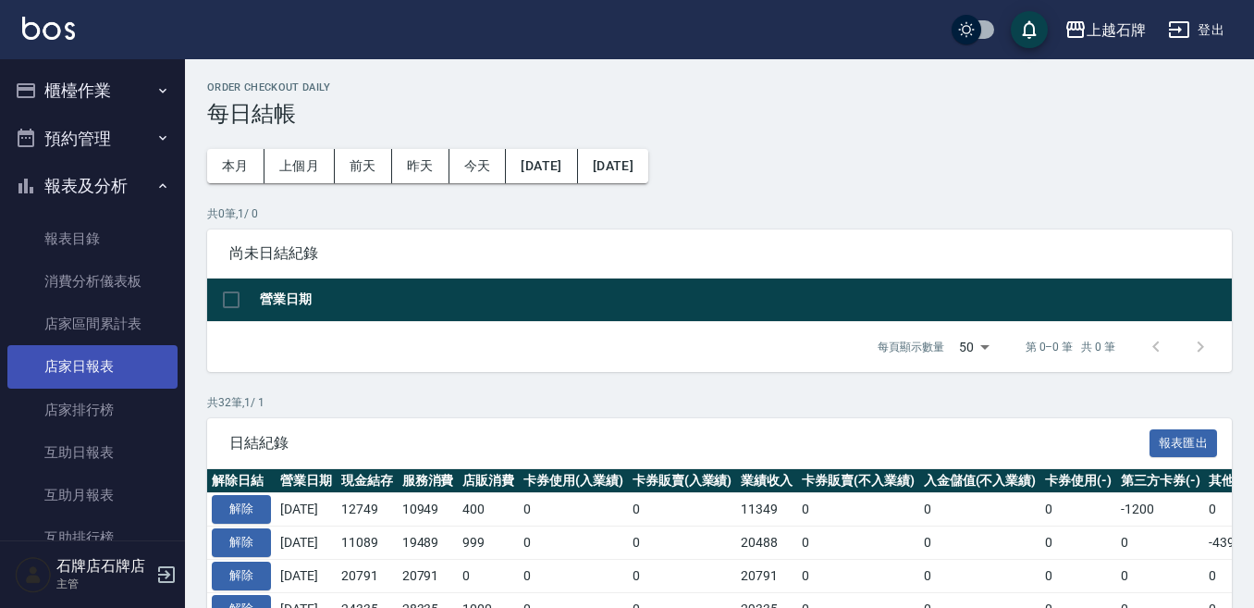
click at [134, 363] on link "店家日報表" at bounding box center [92, 366] width 170 height 43
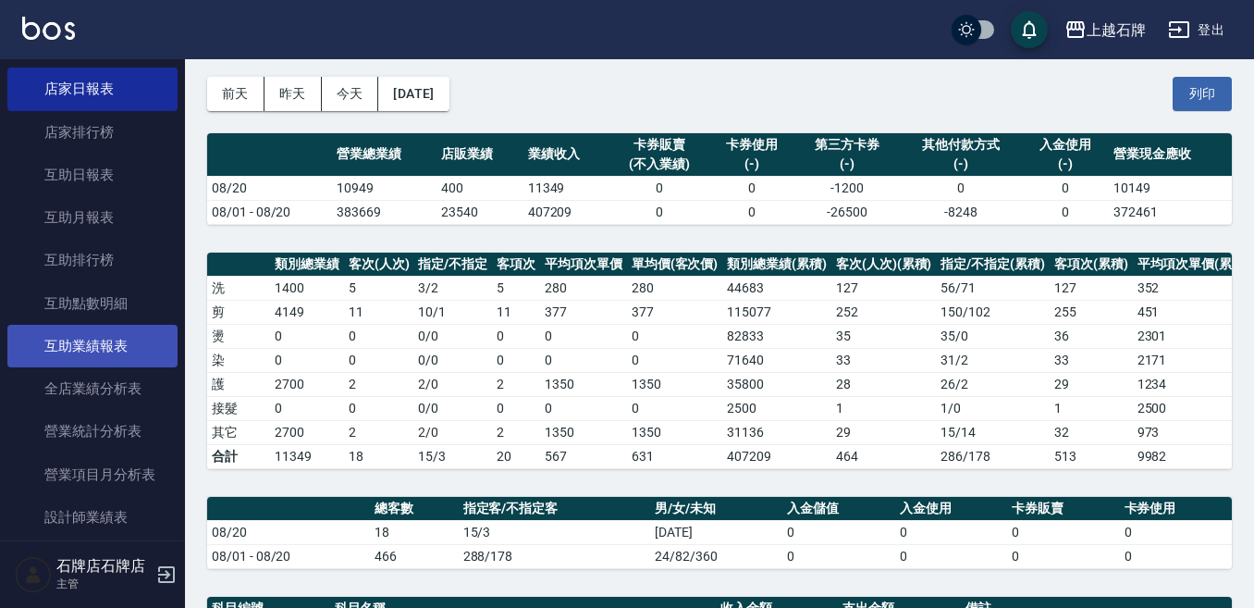
scroll to position [370, 0]
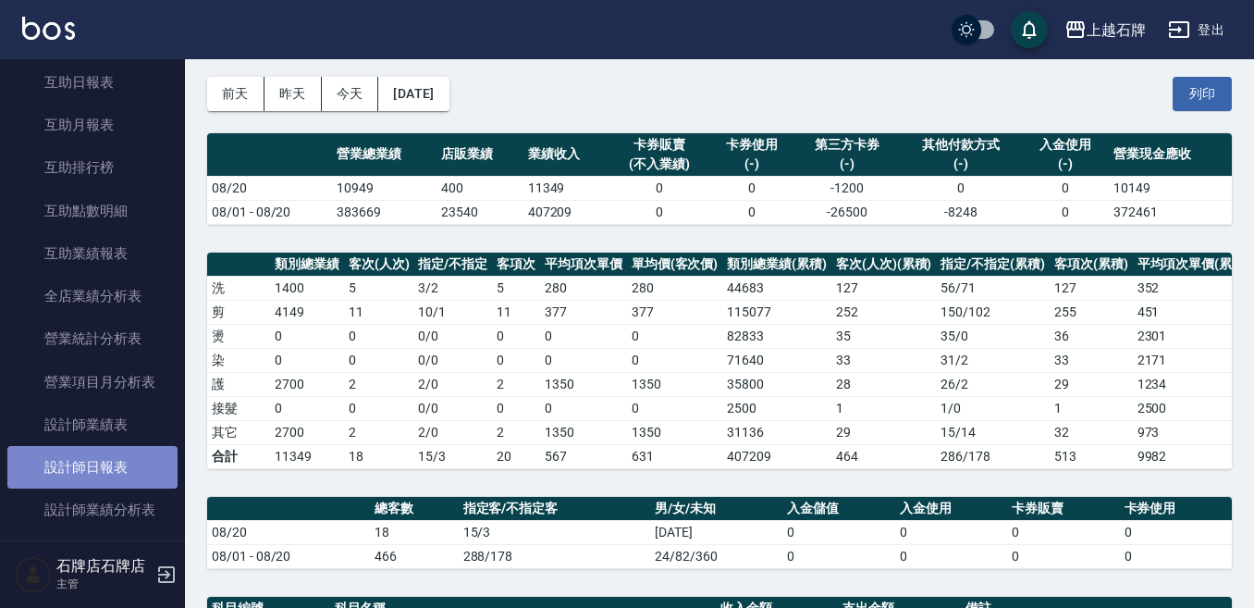
click at [116, 467] on link "設計師日報表" at bounding box center [92, 467] width 170 height 43
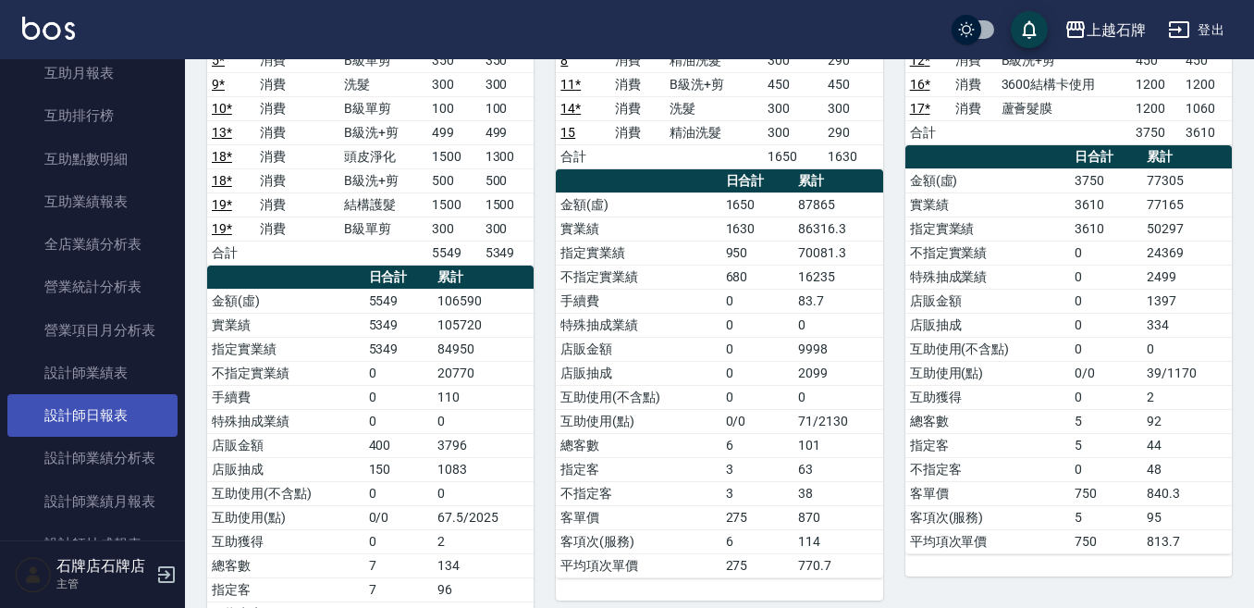
scroll to position [555, 0]
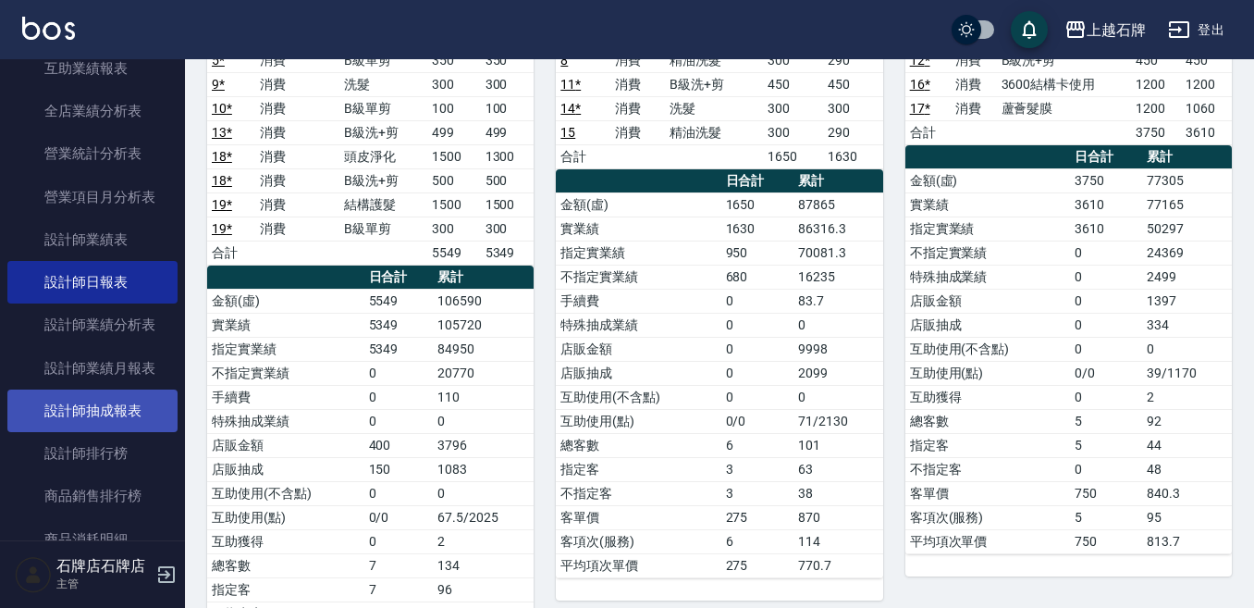
click at [142, 396] on link "設計師抽成報表" at bounding box center [92, 410] width 170 height 43
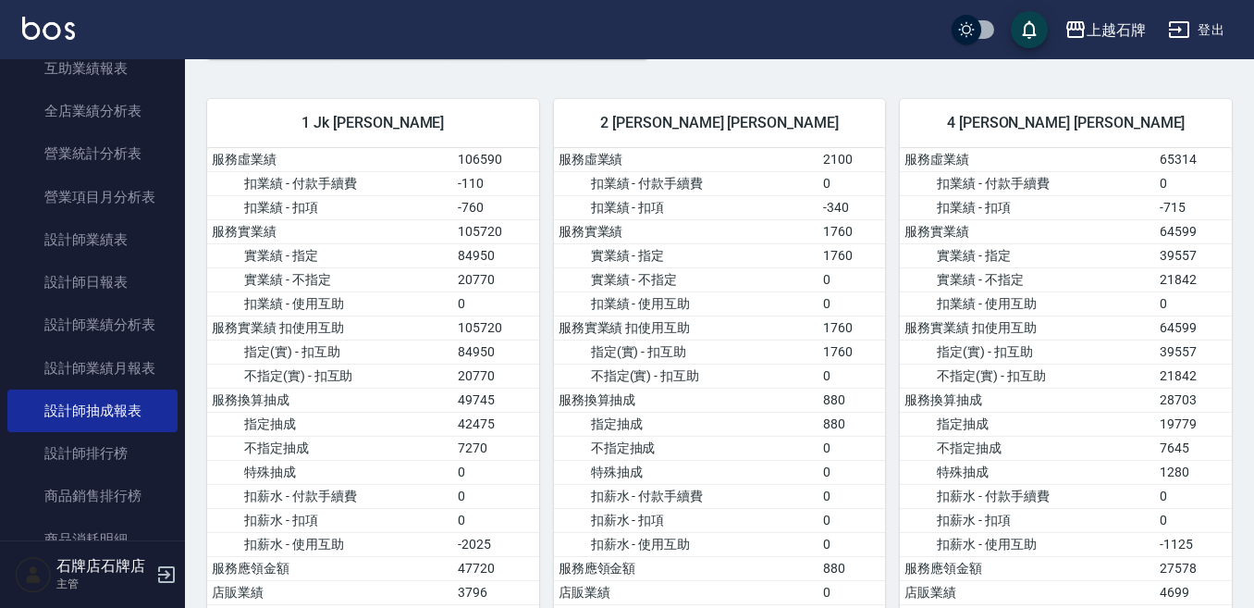
scroll to position [92, 0]
